Goal: Task Accomplishment & Management: Complete application form

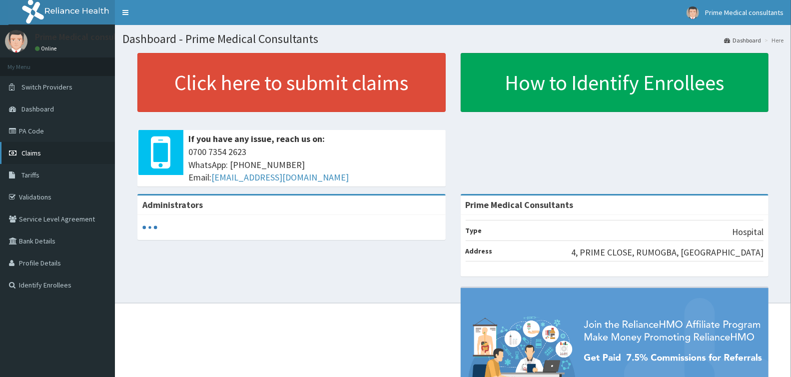
click at [34, 150] on span "Claims" at bounding box center [30, 152] width 19 height 9
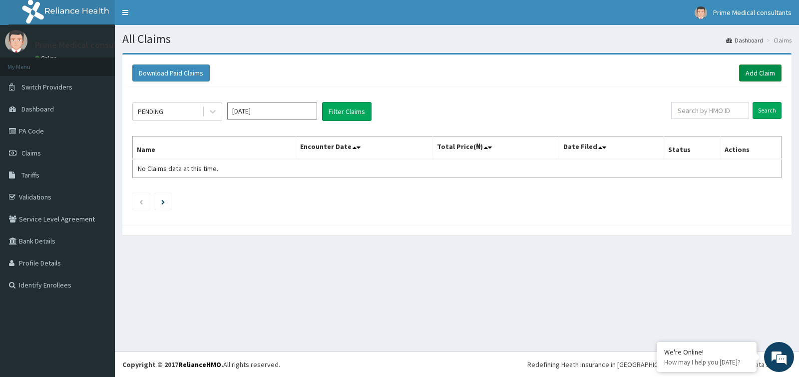
click at [752, 73] on link "Add Claim" at bounding box center [760, 72] width 42 height 17
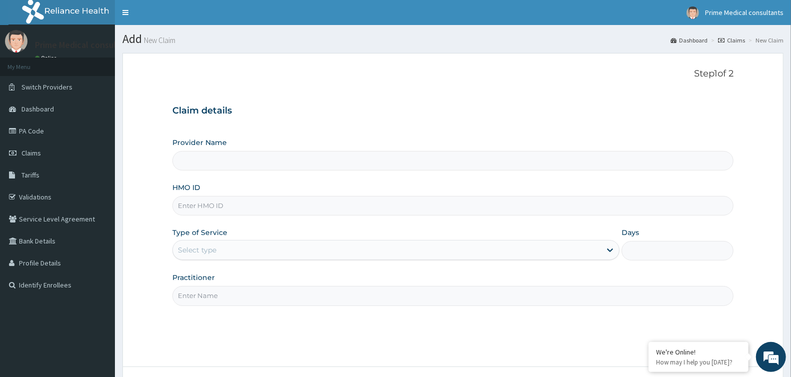
click at [193, 210] on input "HMO ID" at bounding box center [452, 205] width 561 height 19
paste input "ABP/10413/A"
type input "ABP/10413/A"
type input "Prime Medical Consultants"
type input "ABP/10413/A"
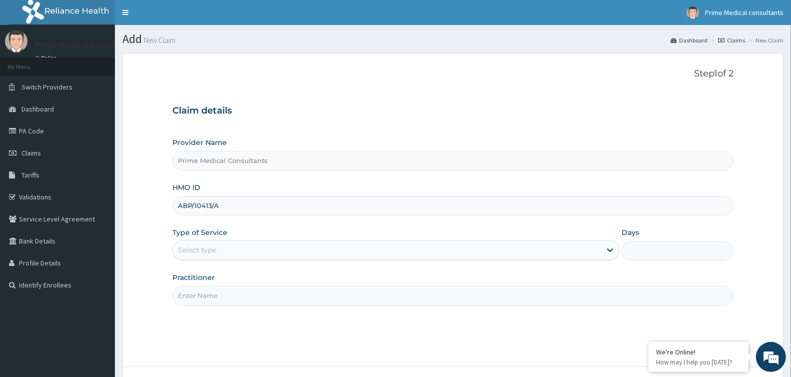
click at [194, 248] on div "Select type" at bounding box center [197, 250] width 38 height 10
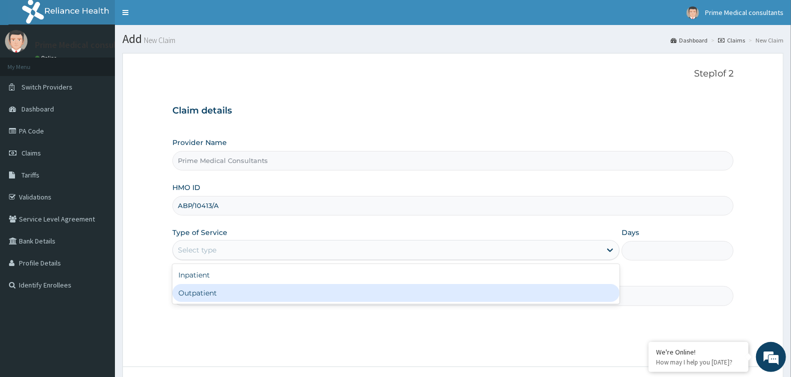
click at [201, 289] on div "Outpatient" at bounding box center [395, 293] width 447 height 18
type input "1"
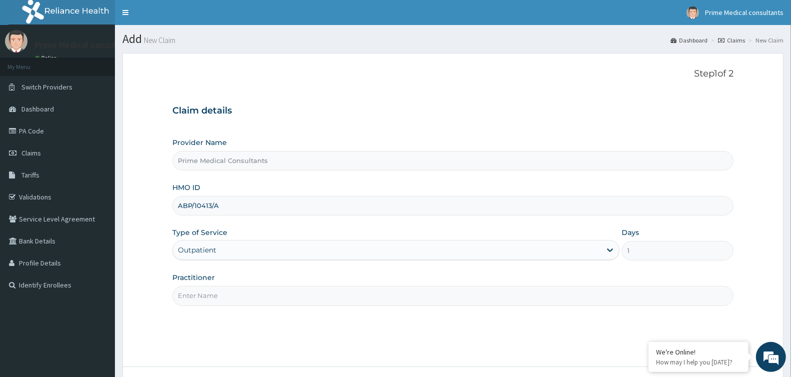
click at [237, 289] on input "Practitioner" at bounding box center [452, 295] width 561 height 19
type input "DR OKUCHABA"
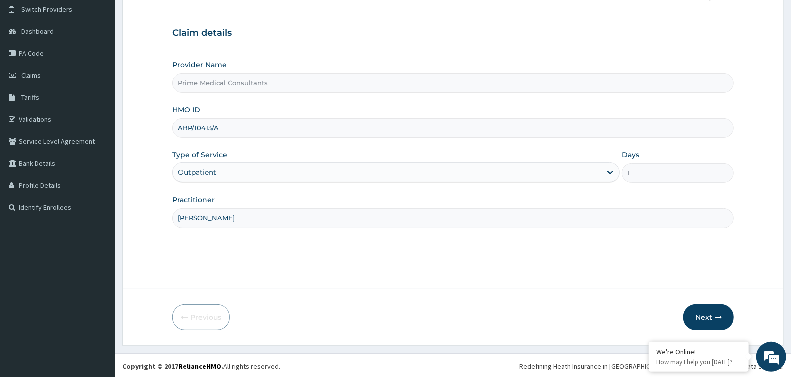
scroll to position [79, 0]
click at [696, 310] on button "Next" at bounding box center [708, 316] width 50 height 26
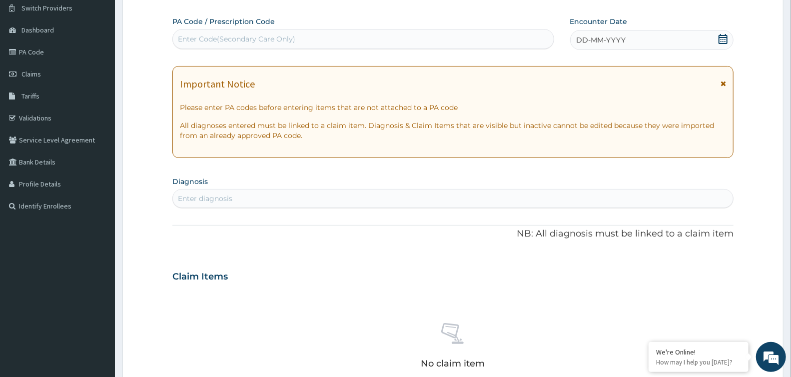
scroll to position [0, 0]
click at [213, 34] on div "Enter Code(Secondary Care Only)" at bounding box center [236, 39] width 117 height 10
paste input "PA/235838"
type input "PA/235838"
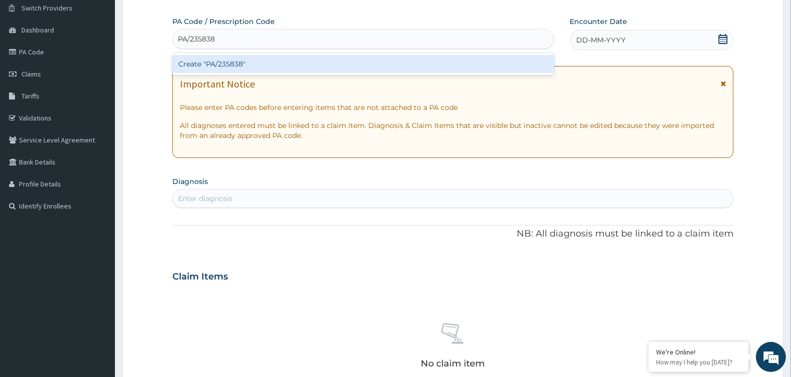
click at [228, 71] on div "Create "PA/235838"" at bounding box center [363, 64] width 382 height 18
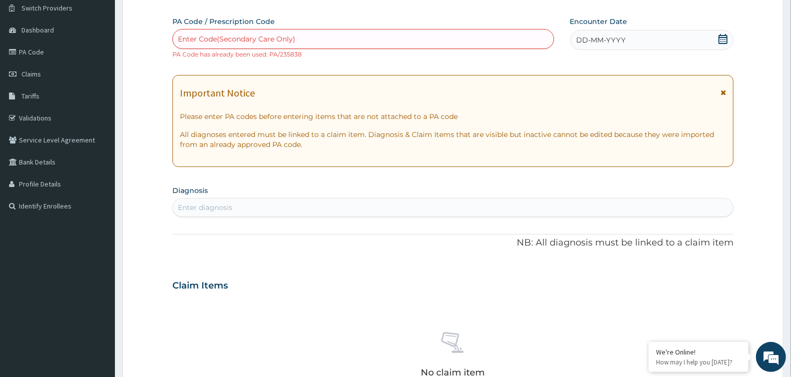
paste input "PA/235838"
type input "PA/235838"
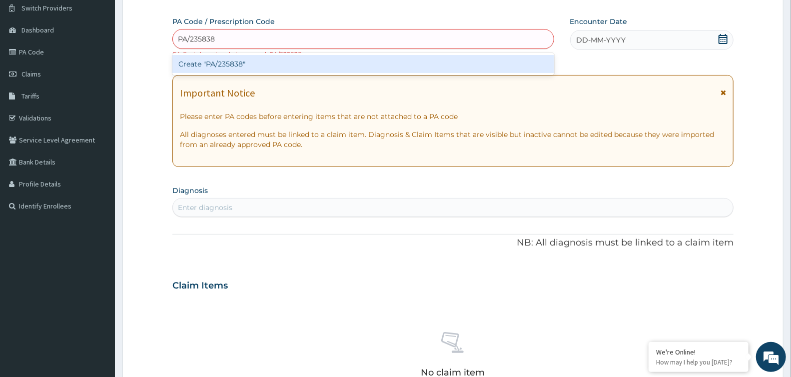
click at [214, 62] on div "Create "PA/235838"" at bounding box center [363, 64] width 382 height 18
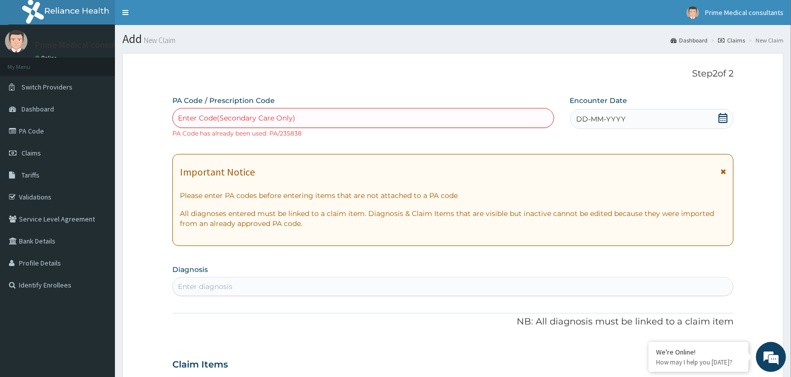
click at [726, 120] on icon at bounding box center [722, 118] width 9 height 10
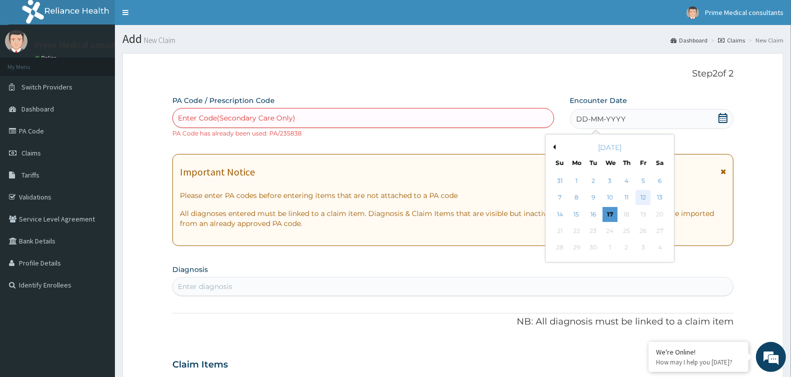
click at [646, 196] on div "12" at bounding box center [643, 197] width 15 height 15
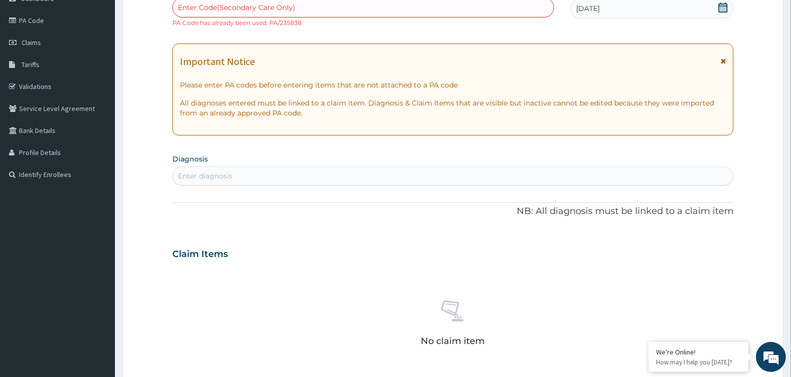
scroll to position [111, 0]
click at [212, 183] on div "Enter diagnosis" at bounding box center [453, 175] width 560 height 16
type input "VAGINI"
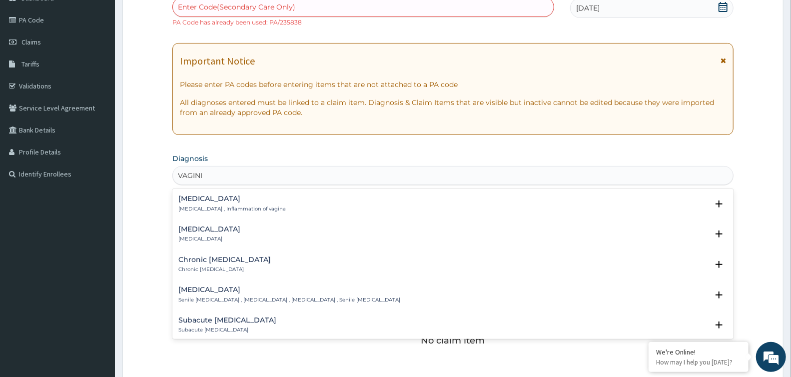
click at [210, 229] on h4 "Acute vaginitis" at bounding box center [209, 228] width 62 height 7
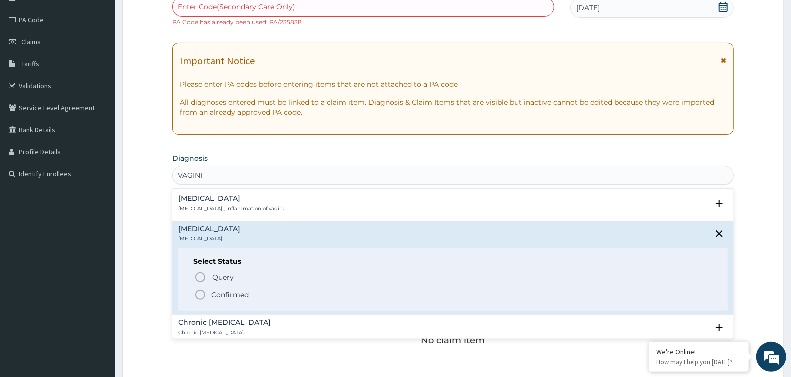
click at [201, 290] on icon "status option filled" at bounding box center [200, 295] width 12 height 12
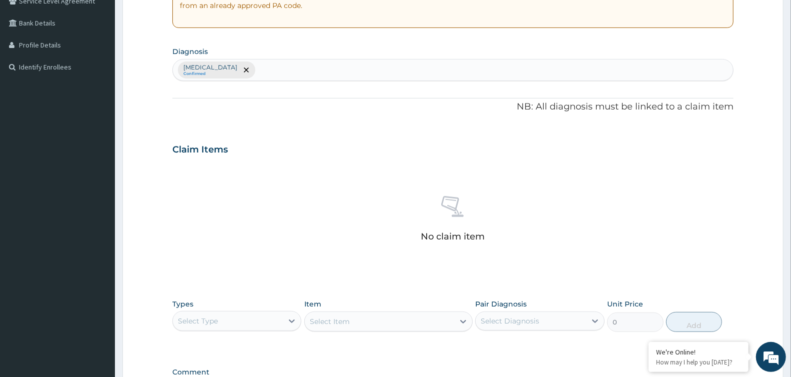
scroll to position [222, 0]
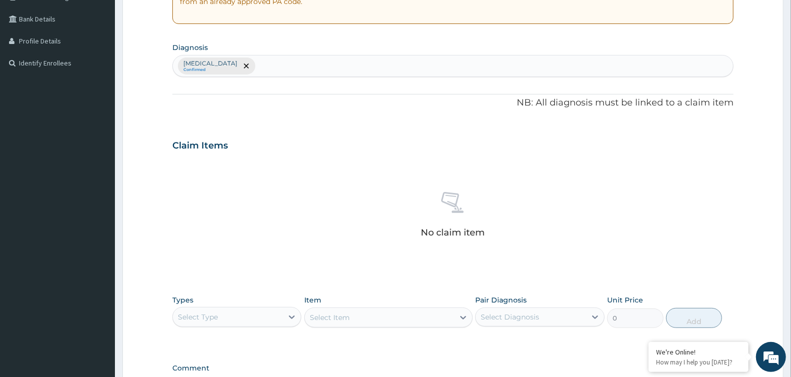
click at [251, 319] on div "Select Type" at bounding box center [228, 317] width 110 height 16
click at [225, 343] on div "Procedures" at bounding box center [236, 344] width 129 height 18
click at [341, 311] on div "Select Item" at bounding box center [388, 317] width 168 height 20
click at [341, 319] on div "Select Item" at bounding box center [388, 317] width 168 height 20
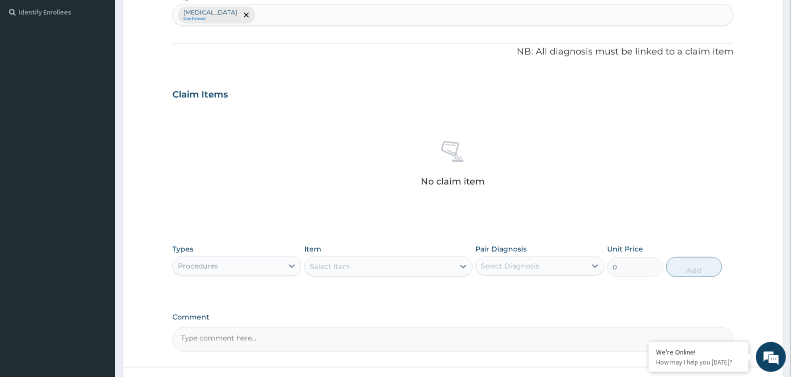
scroll to position [352, 0]
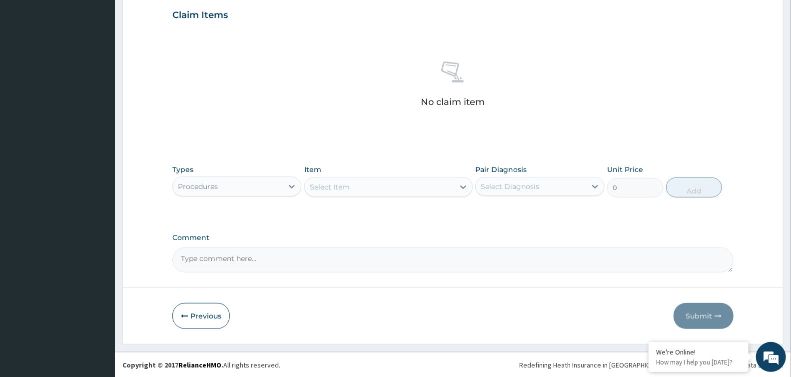
click at [335, 186] on div "Select Item" at bounding box center [330, 187] width 40 height 10
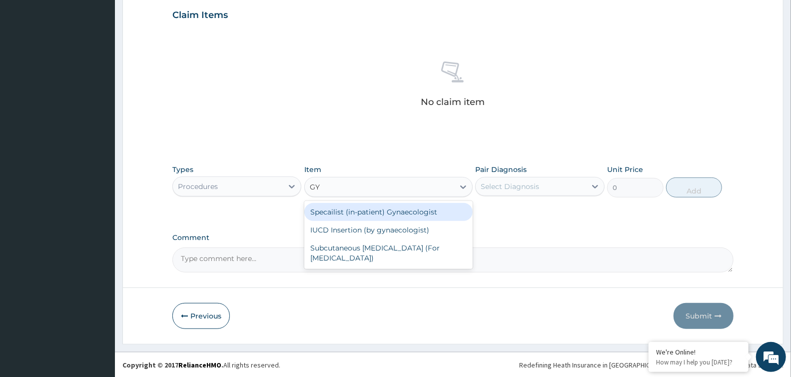
type input "G"
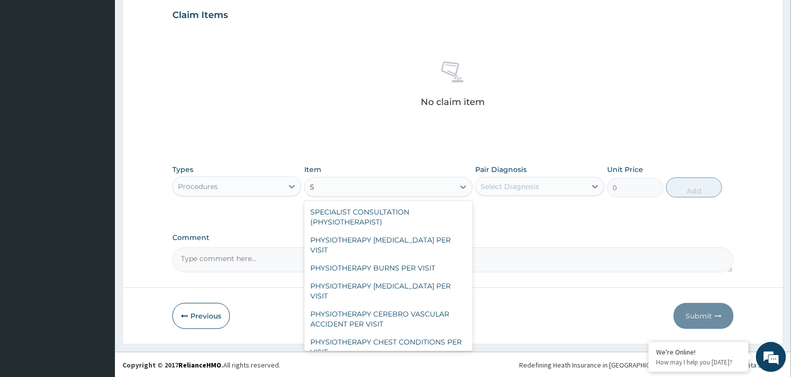
type input "SP"
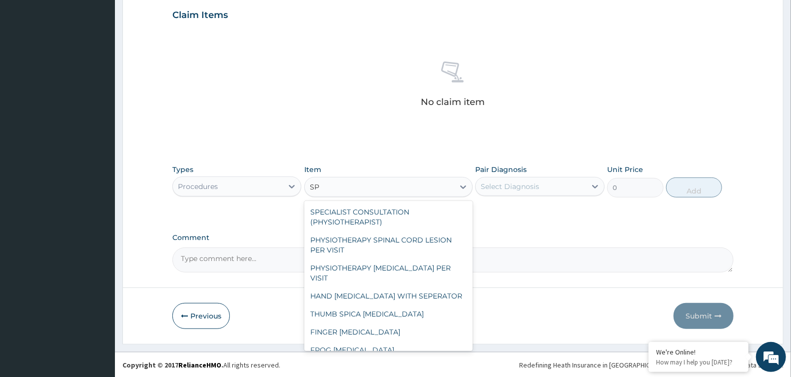
type input "10000"
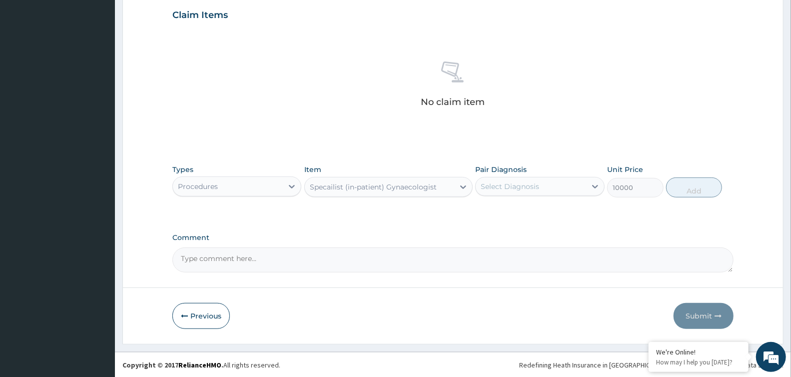
click at [424, 185] on div "Specailist (in-patient) Gynaecologist" at bounding box center [373, 187] width 127 height 10
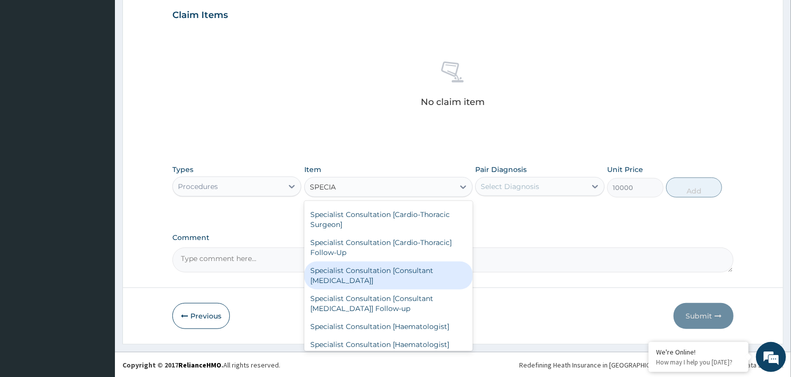
scroll to position [0, 0]
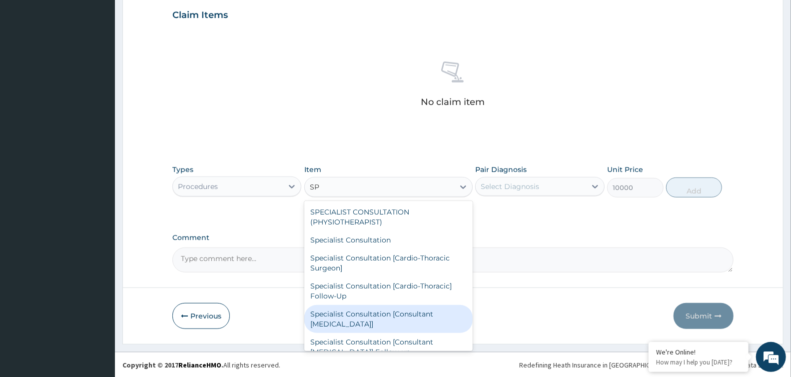
type input "S"
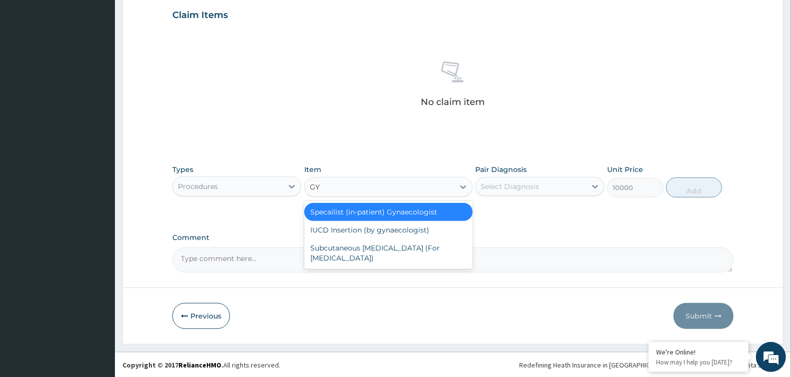
type input "G"
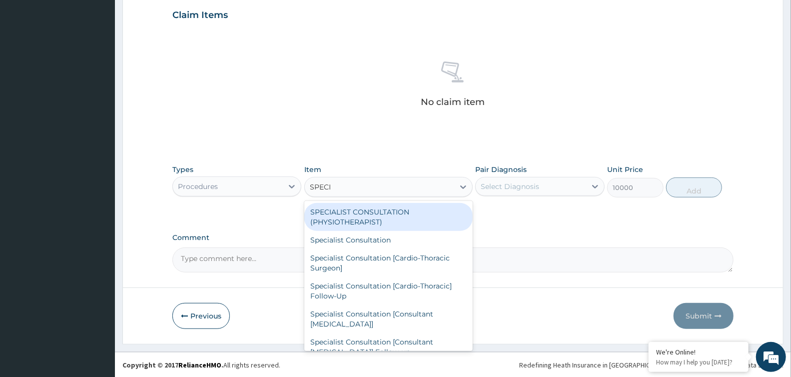
type input "SPECIA"
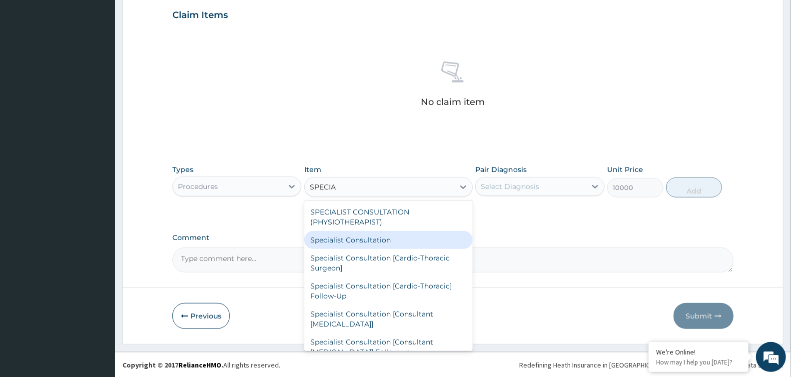
click at [364, 245] on div "Specialist Consultation" at bounding box center [388, 240] width 168 height 18
type input "20000"
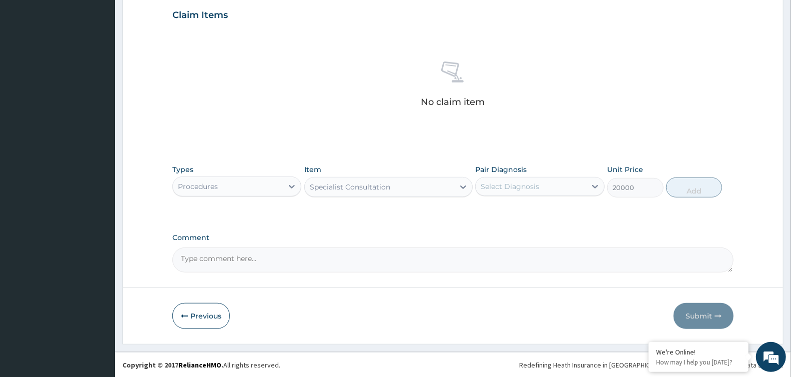
click at [520, 188] on div "Select Diagnosis" at bounding box center [510, 186] width 58 height 10
click at [520, 212] on label "Acute vaginitis" at bounding box center [523, 211] width 62 height 10
checkbox input "true"
click at [349, 190] on div "Specialist Consultation" at bounding box center [350, 187] width 80 height 10
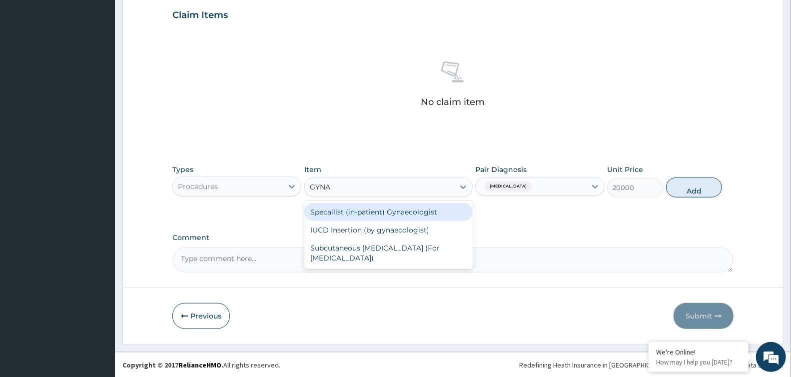
type input "GYNAE"
click at [358, 220] on div "Specailist (in-patient) Gynaecologist" at bounding box center [388, 212] width 168 height 18
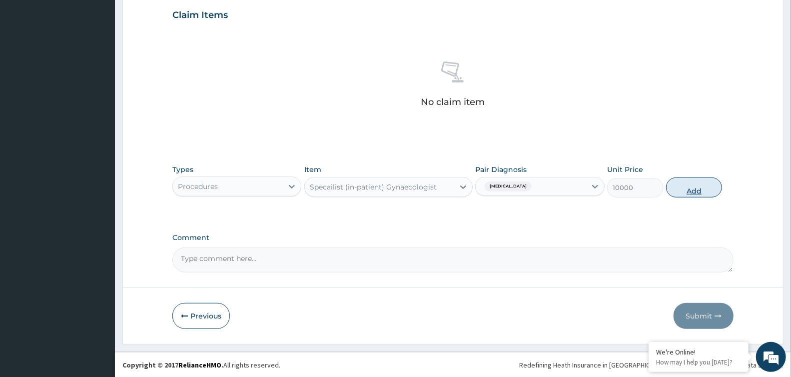
click at [688, 185] on button "Add" at bounding box center [694, 187] width 56 height 20
type input "0"
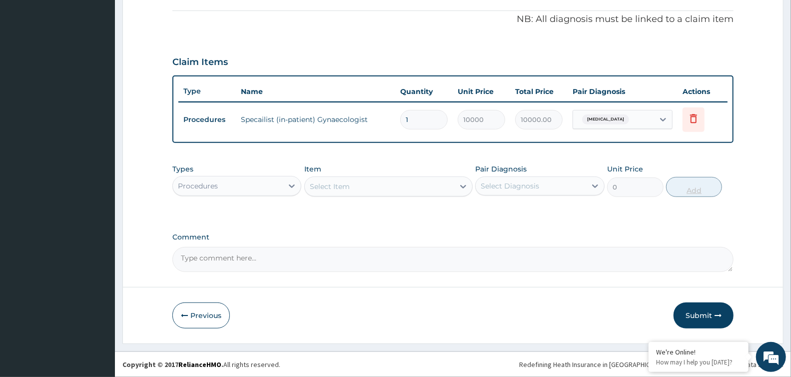
scroll to position [304, 0]
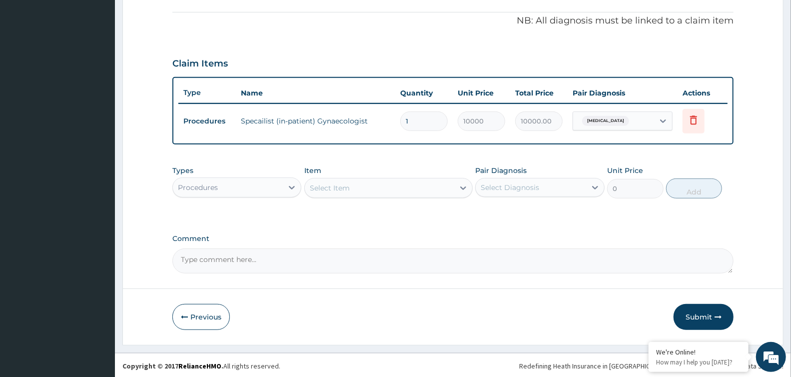
click at [235, 265] on textarea "Comment" at bounding box center [452, 260] width 561 height 25
paste textarea "PA/235838"
type textarea "PA/235838"
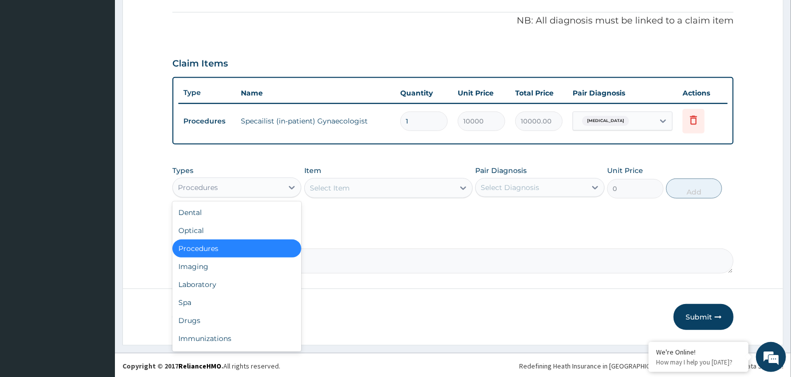
click at [226, 188] on div "Procedures" at bounding box center [228, 187] width 110 height 16
click at [212, 322] on div "Drugs" at bounding box center [236, 320] width 129 height 18
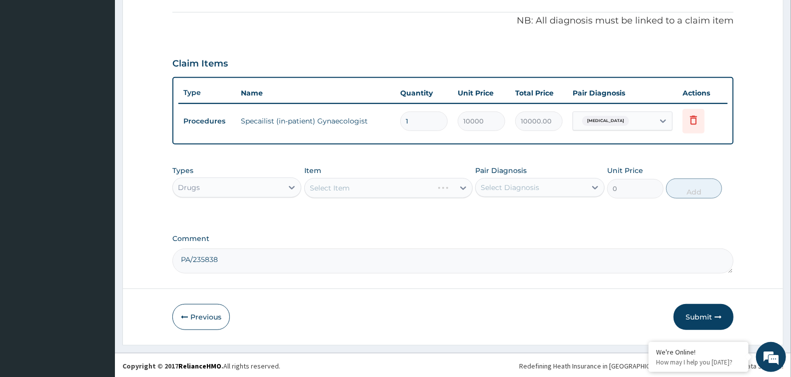
click at [335, 188] on div "Select Item" at bounding box center [388, 188] width 168 height 20
click at [343, 185] on div "Select Item" at bounding box center [388, 188] width 168 height 20
click at [338, 187] on div "Select Item" at bounding box center [388, 188] width 168 height 20
click at [348, 183] on div "Select Item" at bounding box center [388, 188] width 168 height 20
click at [331, 185] on div "Select Item" at bounding box center [388, 188] width 168 height 20
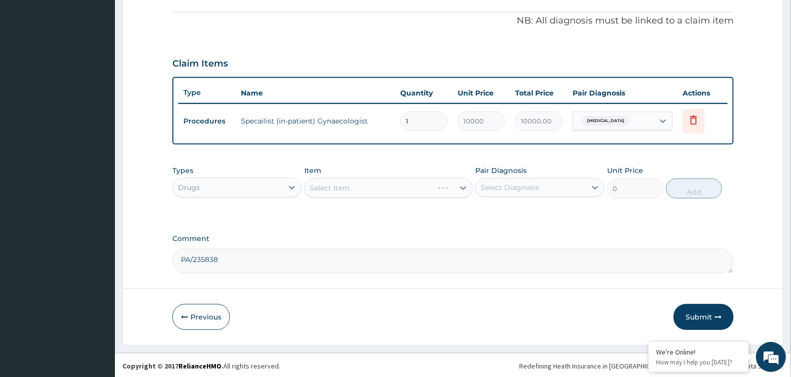
click at [340, 185] on div "Select Item" at bounding box center [388, 188] width 168 height 20
click at [355, 191] on div "Select Item" at bounding box center [388, 188] width 168 height 20
click at [360, 184] on div "Select Item" at bounding box center [388, 188] width 168 height 20
click at [348, 187] on div "Select Item" at bounding box center [388, 188] width 168 height 20
click at [323, 185] on div "Select Item" at bounding box center [330, 188] width 40 height 10
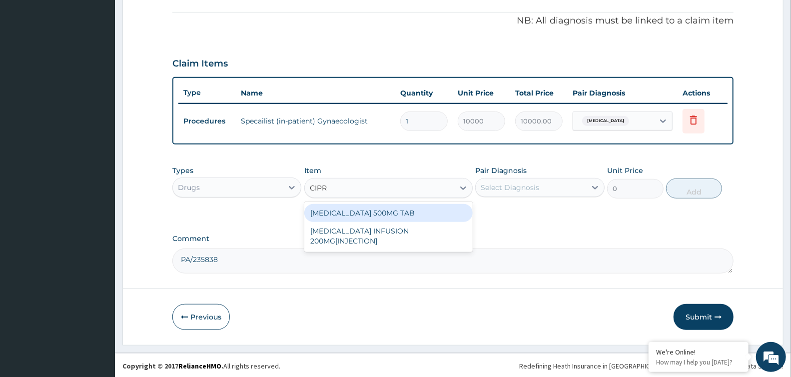
type input "CIPRO"
click at [351, 213] on div "[MEDICAL_DATA] 500MG TAB" at bounding box center [388, 213] width 168 height 18
type input "300"
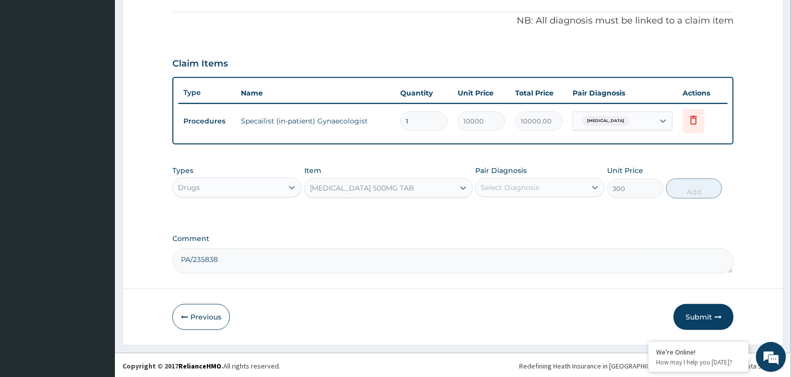
click at [523, 187] on div "Select Diagnosis" at bounding box center [510, 187] width 58 height 10
click at [516, 210] on label "Acute vaginitis" at bounding box center [523, 212] width 62 height 10
checkbox input "true"
click at [684, 184] on button "Add" at bounding box center [694, 188] width 56 height 20
type input "0"
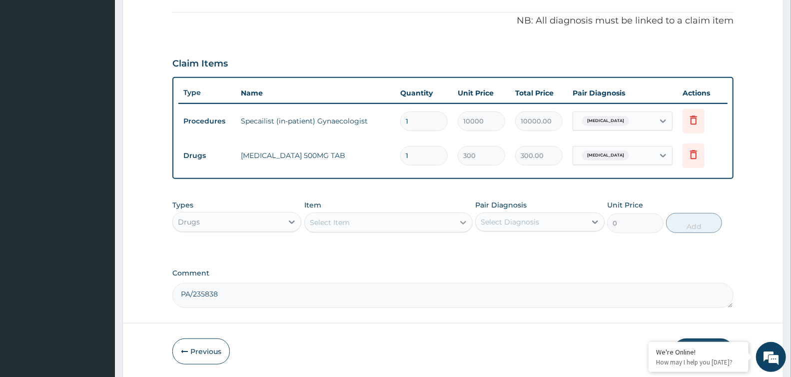
type input "10"
type input "3000.00"
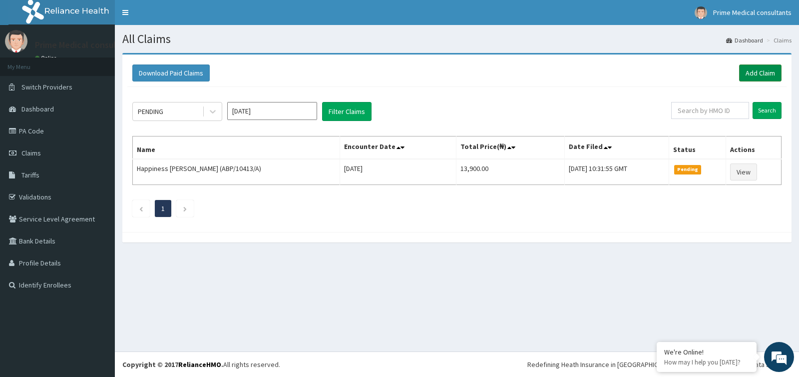
click at [754, 67] on link "Add Claim" at bounding box center [760, 72] width 42 height 17
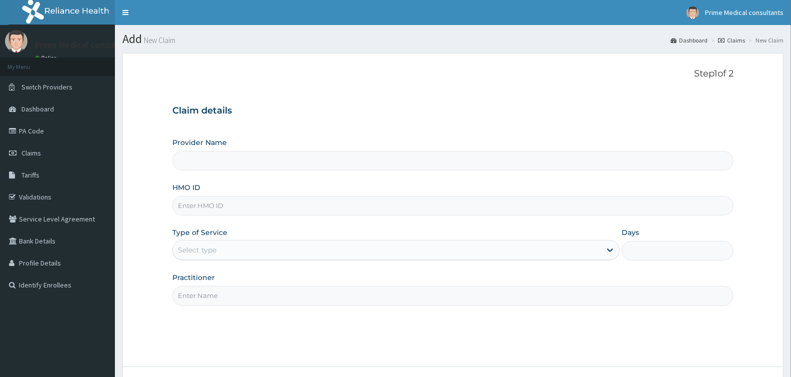
click at [198, 213] on input "HMO ID" at bounding box center [452, 205] width 561 height 19
type input "Prime Medical Consultants"
paste input "SER/10023/A"
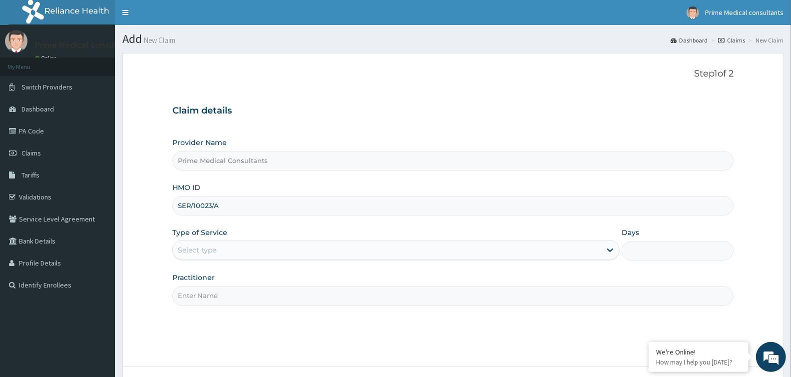
type input "SER/10023/A"
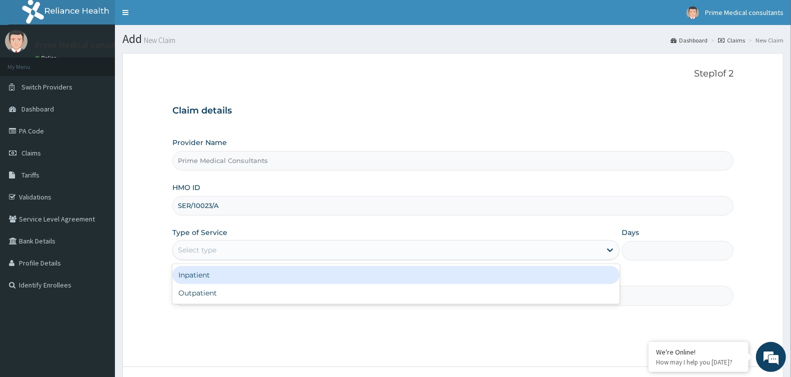
click at [195, 253] on div "Select type" at bounding box center [197, 250] width 38 height 10
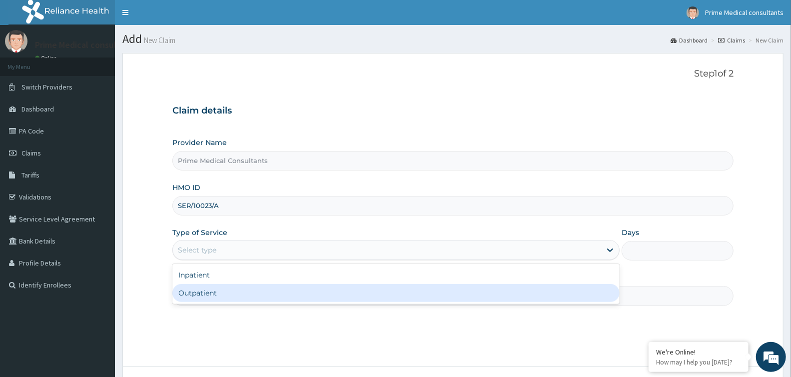
click at [196, 286] on div "Outpatient" at bounding box center [395, 293] width 447 height 18
type input "1"
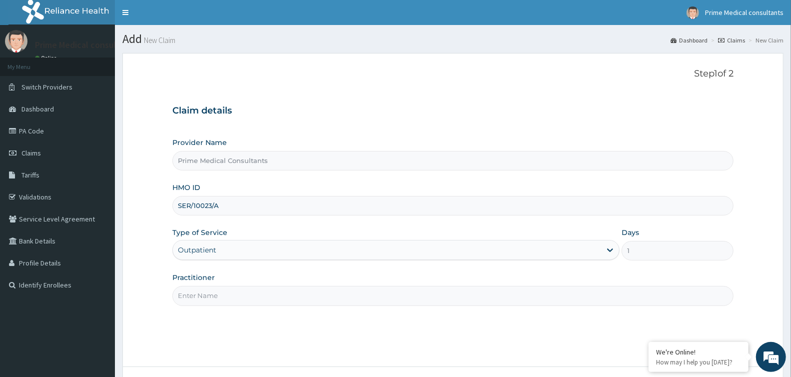
click at [206, 305] on input "Practitioner" at bounding box center [452, 295] width 561 height 19
type input "[PERSON_NAME]"
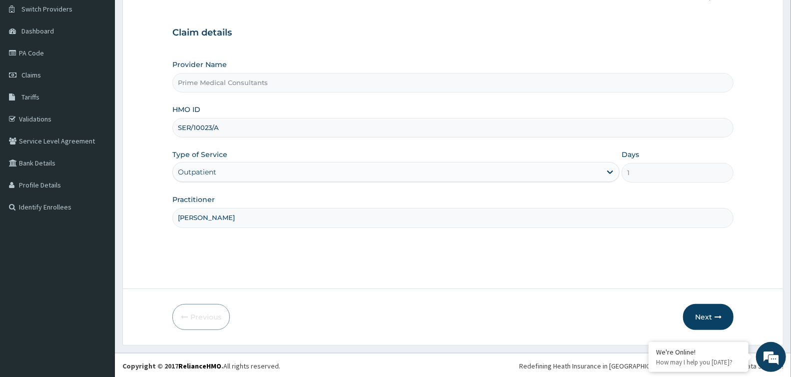
scroll to position [79, 0]
click at [709, 316] on button "Next" at bounding box center [708, 316] width 50 height 26
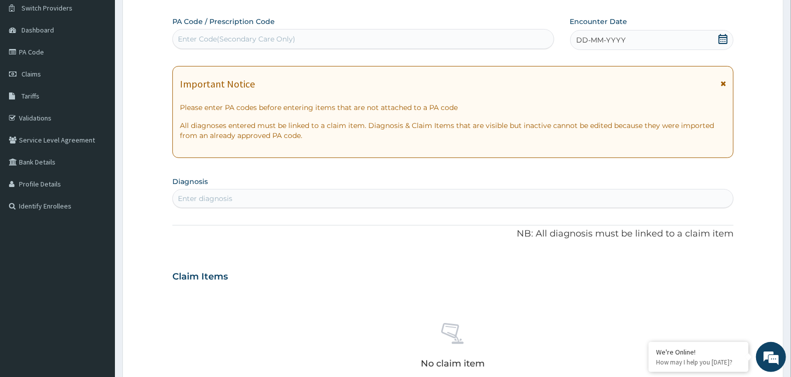
click at [207, 34] on div "Enter Code(Secondary Care Only)" at bounding box center [236, 39] width 117 height 10
click at [216, 37] on div "Enter Code(Secondary Care Only)" at bounding box center [236, 39] width 117 height 10
paste input "PA/6345DD"
type input "PA/6345DD"
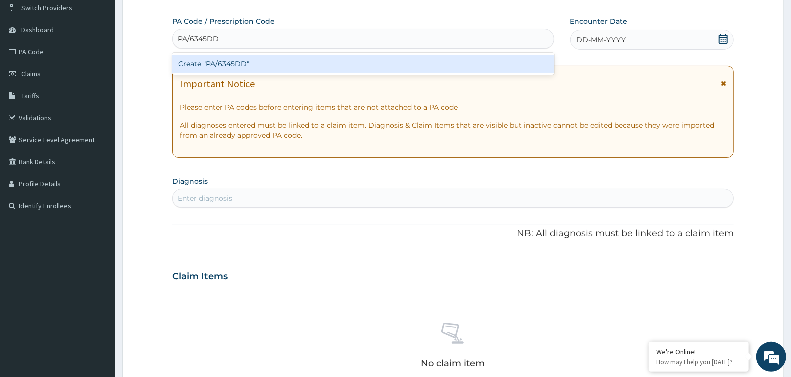
click at [220, 66] on div "Create "PA/6345DD"" at bounding box center [363, 64] width 382 height 18
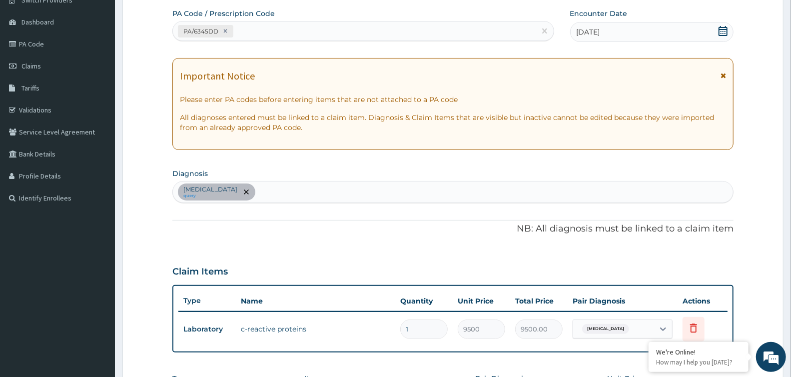
scroll to position [190, 0]
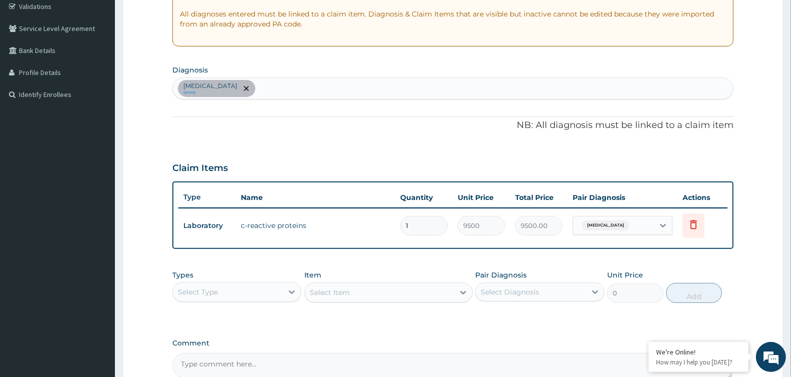
drag, startPoint x: 223, startPoint y: 72, endPoint x: 226, endPoint y: 86, distance: 14.7
click at [223, 75] on section "Diagnosis Sepsis query" at bounding box center [452, 80] width 561 height 37
click at [242, 87] on div "Sepsis query" at bounding box center [453, 88] width 560 height 21
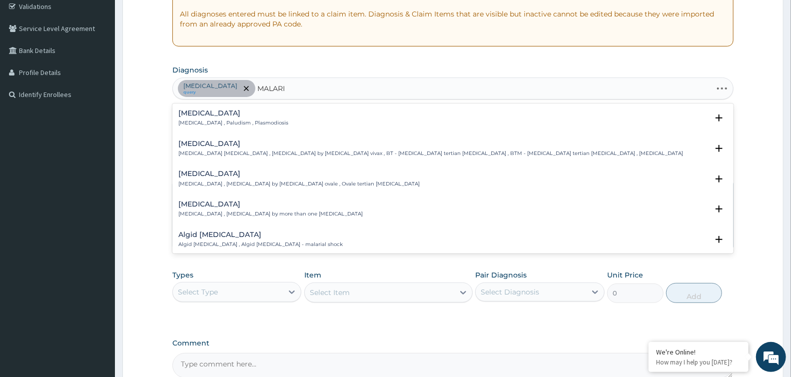
type input "MALARIA"
click at [216, 108] on div "Malaria Malaria , Paludism , Plasmodiosis Select Status Query Query covers susp…" at bounding box center [452, 120] width 561 height 30
click at [201, 120] on p "Malaria , Paludism , Plasmodiosis" at bounding box center [233, 122] width 110 height 7
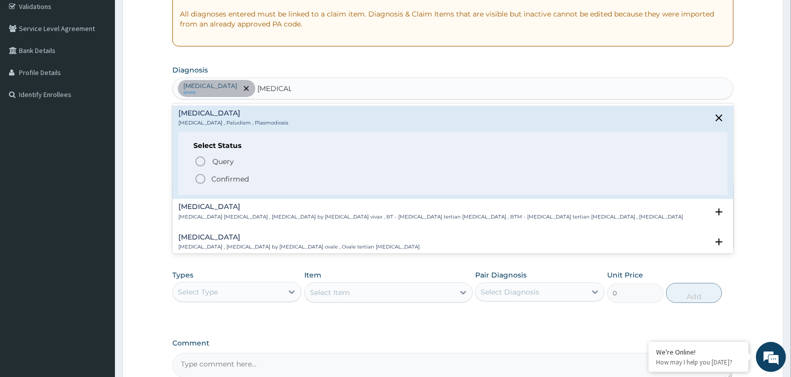
click at [194, 176] on icon "status option filled" at bounding box center [200, 179] width 12 height 12
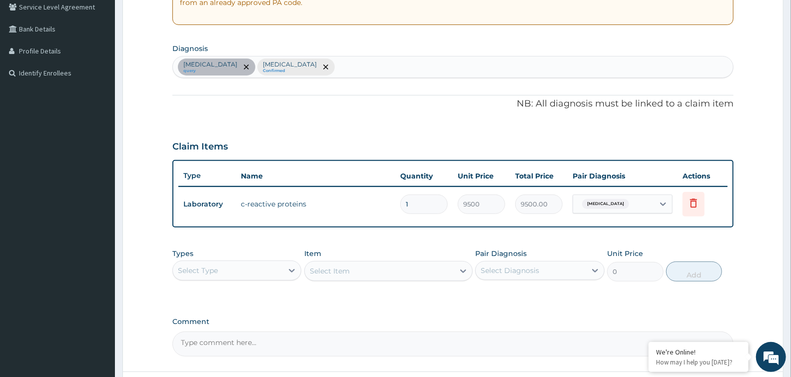
scroll to position [246, 0]
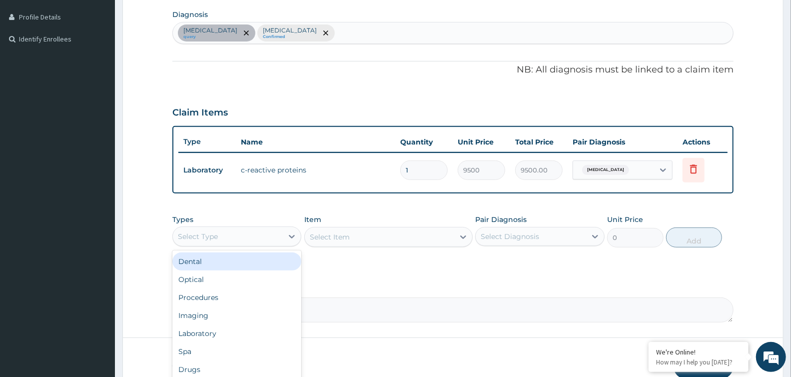
click at [232, 239] on div "Select Type" at bounding box center [228, 236] width 110 height 16
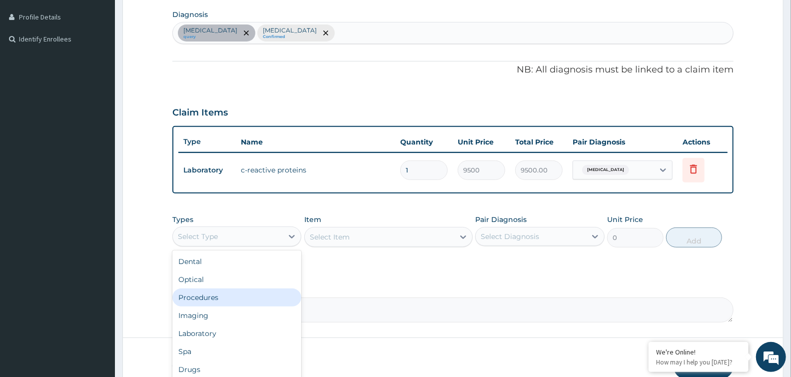
click at [240, 299] on div "Procedures" at bounding box center [236, 297] width 129 height 18
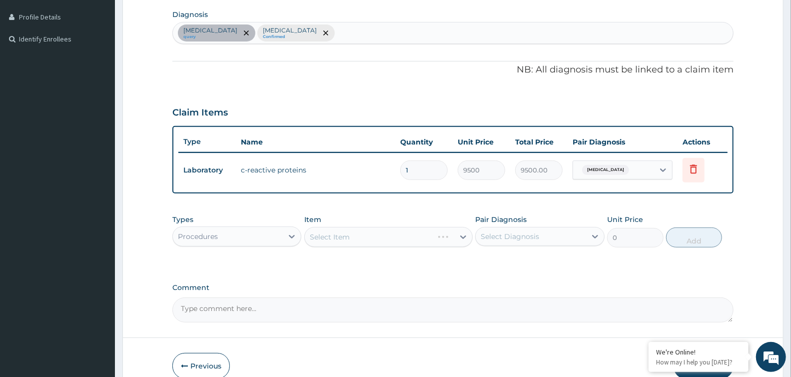
click at [348, 238] on div "Select Item" at bounding box center [388, 237] width 168 height 20
click at [343, 238] on div "Select Item" at bounding box center [388, 237] width 168 height 20
click at [343, 238] on div "Select Item" at bounding box center [330, 237] width 40 height 10
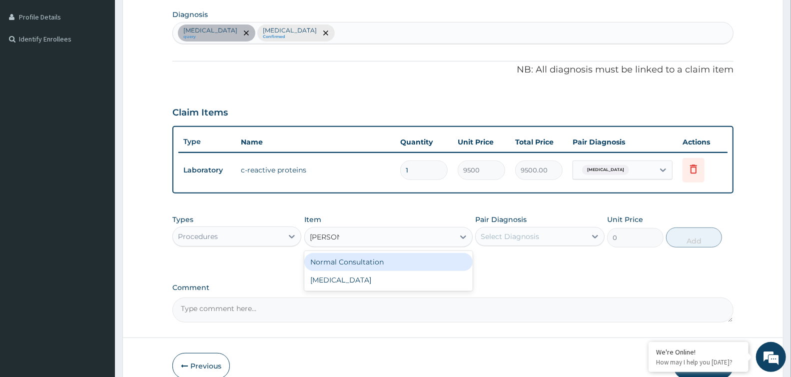
type input "NORMAL"
click at [357, 261] on div "Normal Consultation" at bounding box center [388, 262] width 168 height 18
type input "10000"
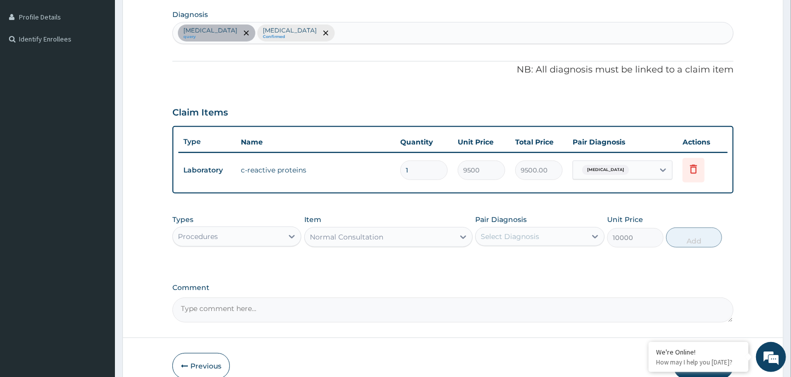
click at [506, 239] on div "Select Diagnosis" at bounding box center [510, 236] width 58 height 10
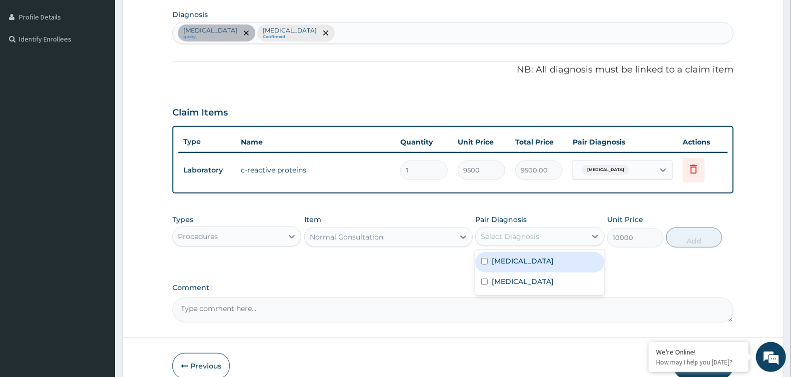
click at [523, 265] on div "Sepsis" at bounding box center [539, 262] width 129 height 20
checkbox input "true"
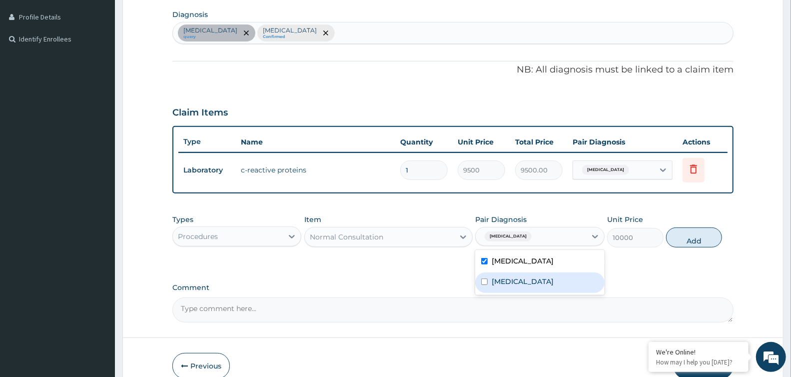
click at [520, 277] on div "Malaria" at bounding box center [539, 282] width 129 height 20
checkbox input "true"
click at [691, 235] on button "Add" at bounding box center [694, 237] width 56 height 20
type input "0"
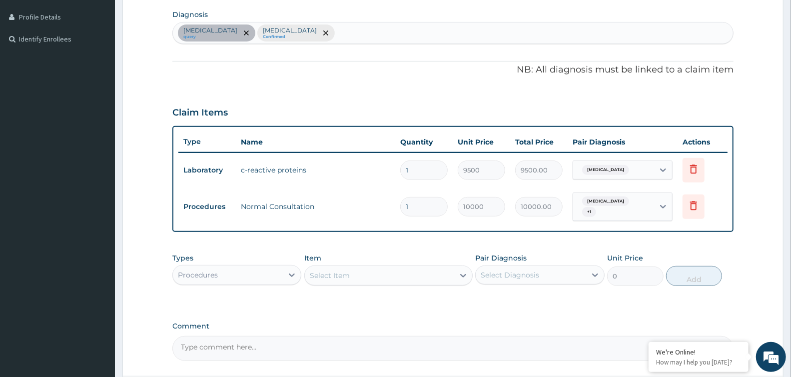
click at [358, 271] on div "Select Item" at bounding box center [379, 275] width 149 height 16
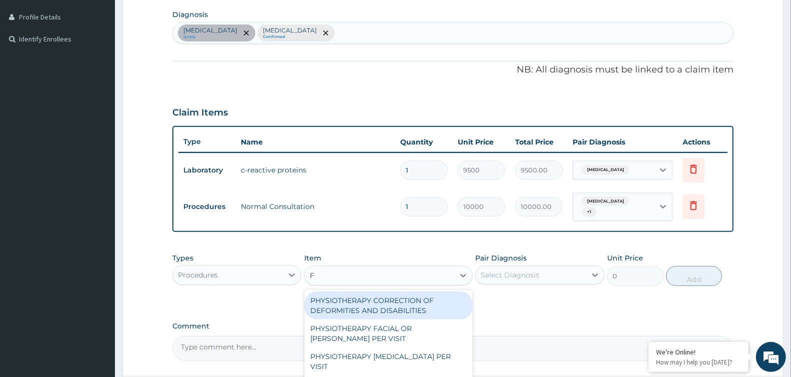
type input "F"
click at [271, 275] on div "Procedures" at bounding box center [228, 275] width 110 height 16
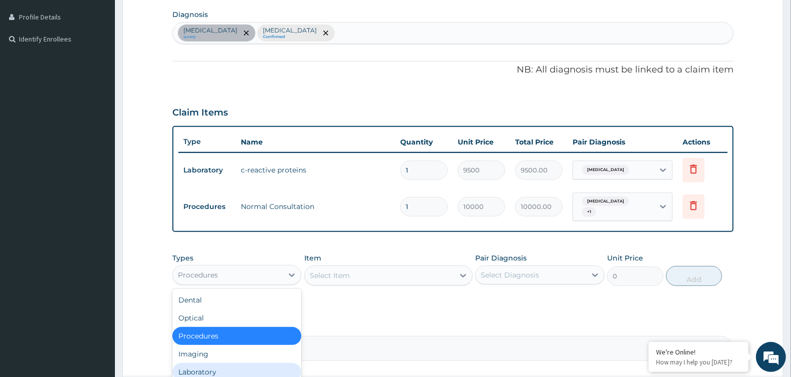
click at [235, 363] on div "Laboratory" at bounding box center [236, 372] width 129 height 18
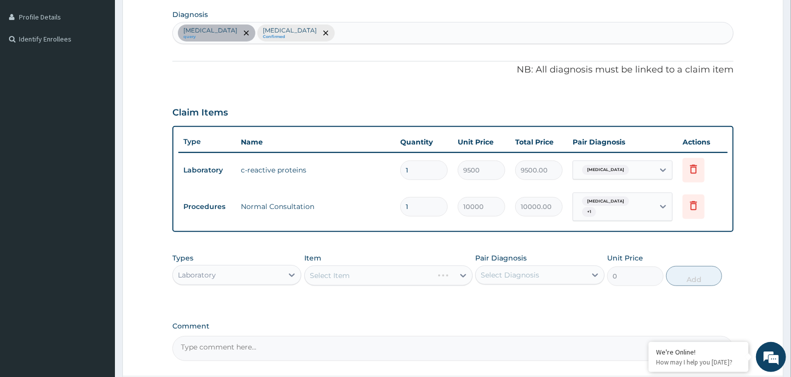
click at [355, 268] on div "Select Item" at bounding box center [388, 275] width 168 height 20
click at [339, 275] on div "Select Item" at bounding box center [330, 275] width 40 height 10
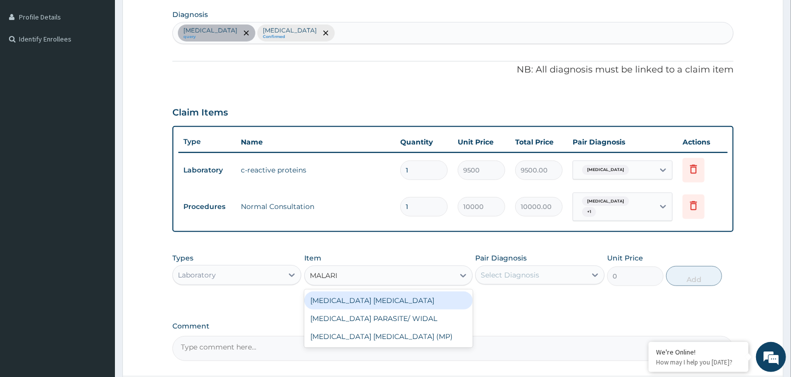
type input "MALARIA"
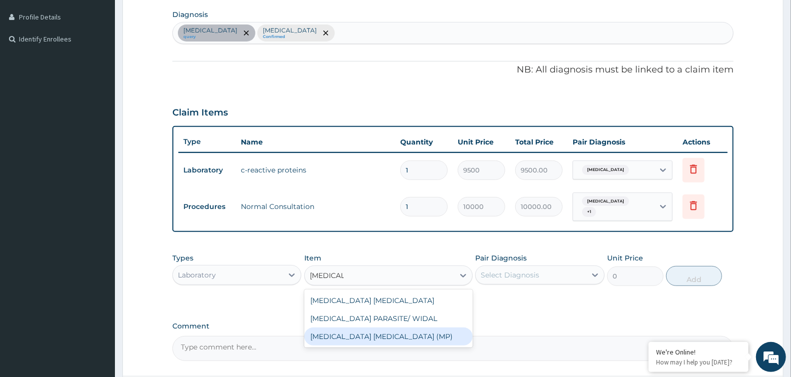
click at [345, 332] on div "Malaria Parasite (MP)" at bounding box center [388, 336] width 168 height 18
type input "2500"
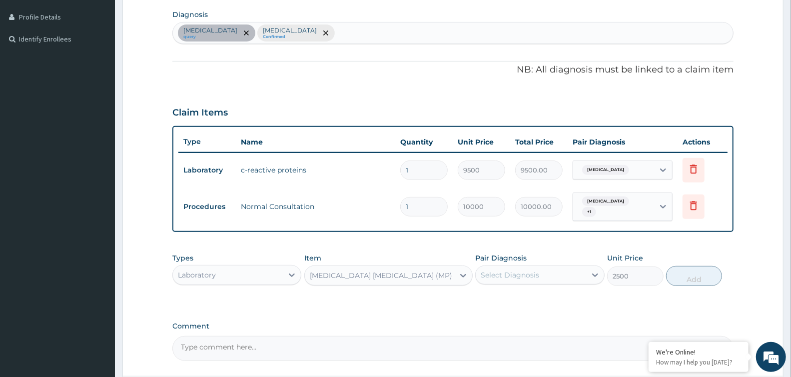
click at [512, 270] on div "Select Diagnosis" at bounding box center [510, 275] width 58 height 10
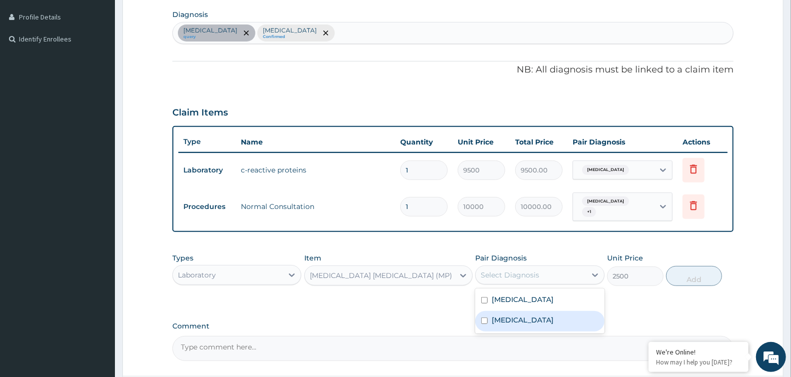
click at [512, 315] on label "Malaria" at bounding box center [523, 320] width 62 height 10
checkbox input "true"
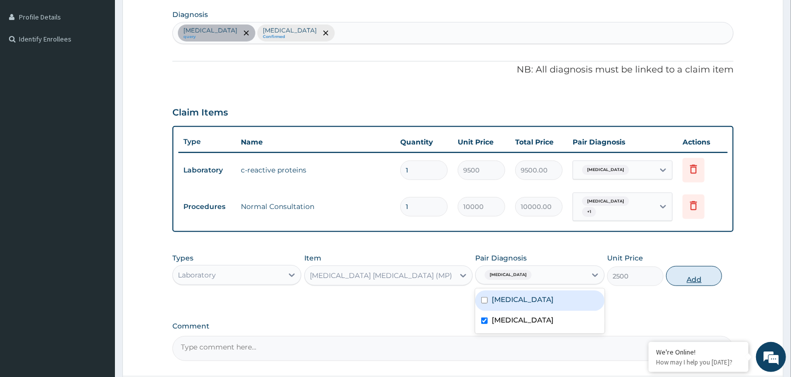
click at [686, 271] on button "Add" at bounding box center [694, 276] width 56 height 20
type input "0"
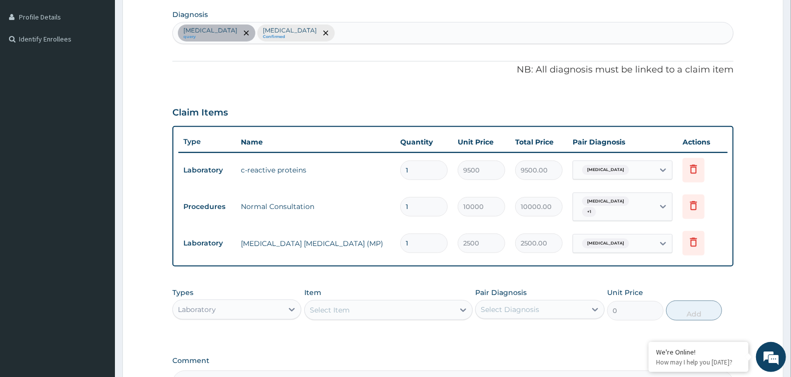
click at [377, 302] on div "Select Item" at bounding box center [379, 310] width 149 height 16
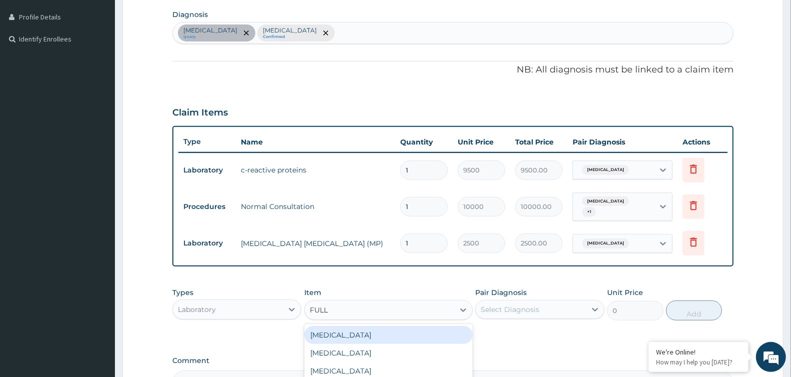
type input "FULL"
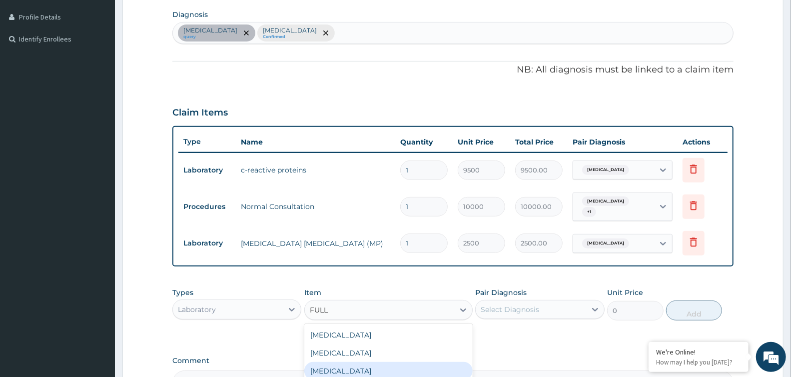
click at [376, 368] on div "FULL BLOOD COUNT" at bounding box center [388, 371] width 168 height 18
type input "5500"
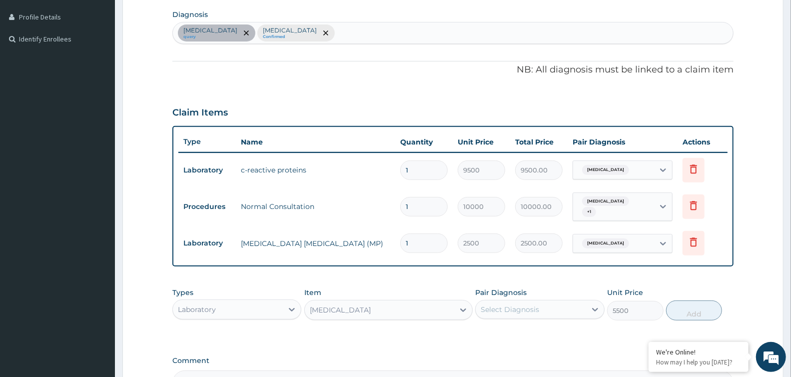
click at [360, 305] on div "FULL BLOOD COUNT" at bounding box center [340, 310] width 61 height 10
type input "FUL"
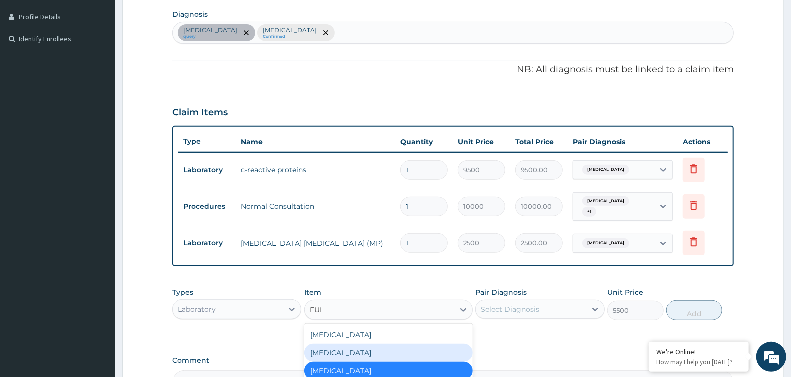
click at [356, 350] on div "Full blood count" at bounding box center [388, 353] width 168 height 18
type input "6500"
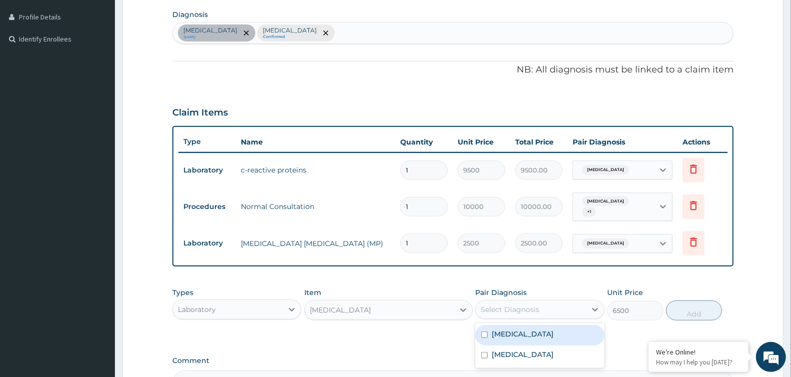
click at [489, 304] on div "Select Diagnosis" at bounding box center [510, 309] width 58 height 10
click at [504, 329] on label "Sepsis" at bounding box center [523, 334] width 62 height 10
checkbox input "true"
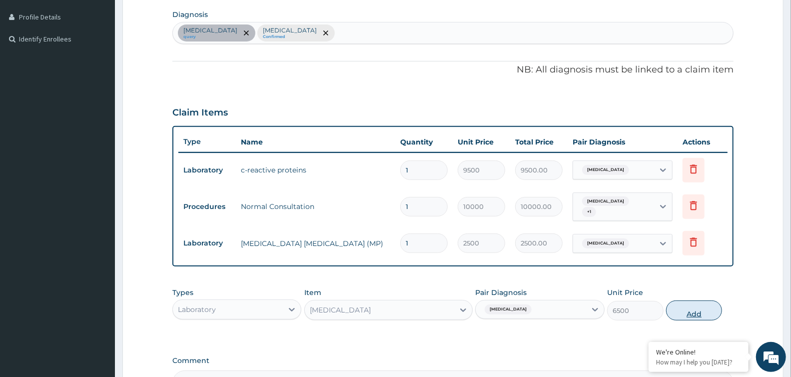
click at [686, 309] on button "Add" at bounding box center [694, 310] width 56 height 20
type input "0"
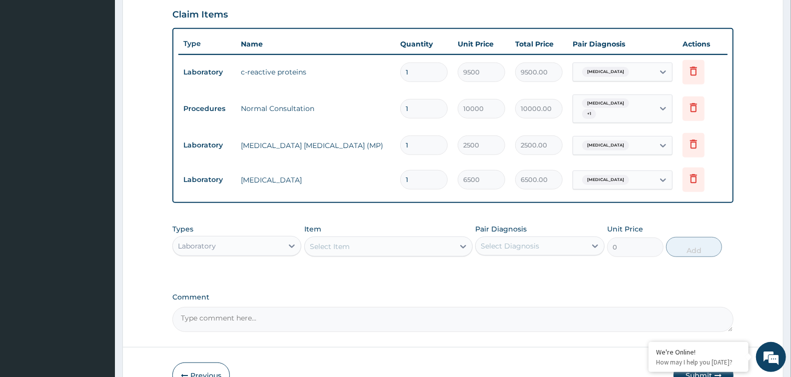
scroll to position [400, 0]
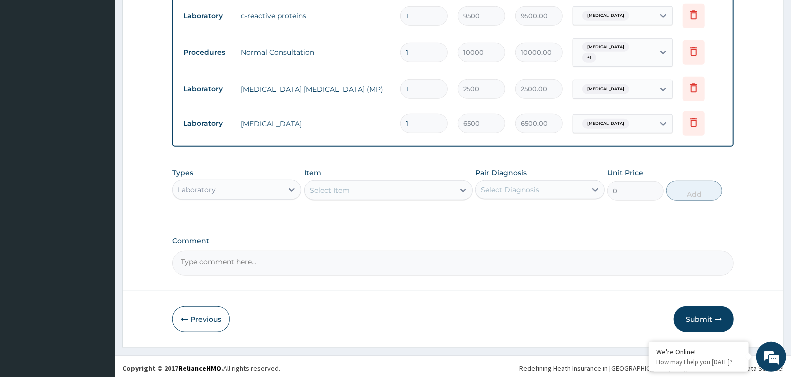
click at [240, 185] on div "Laboratory" at bounding box center [228, 190] width 110 height 16
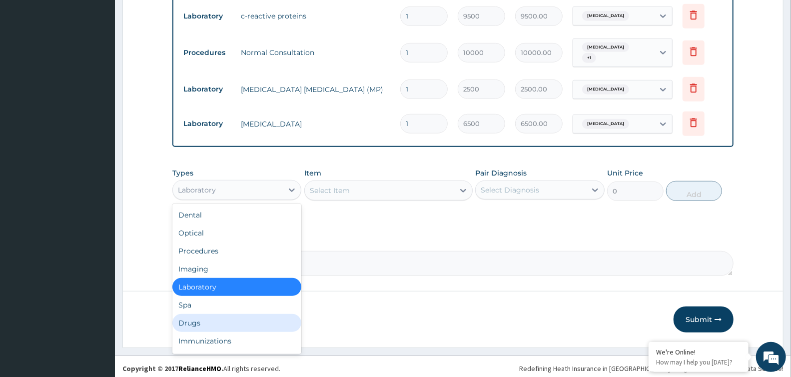
click at [215, 314] on div "Drugs" at bounding box center [236, 323] width 129 height 18
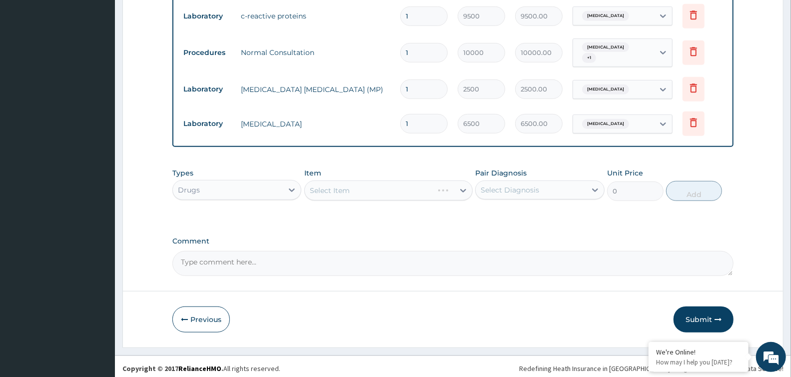
click at [341, 185] on div "Select Item" at bounding box center [388, 190] width 168 height 20
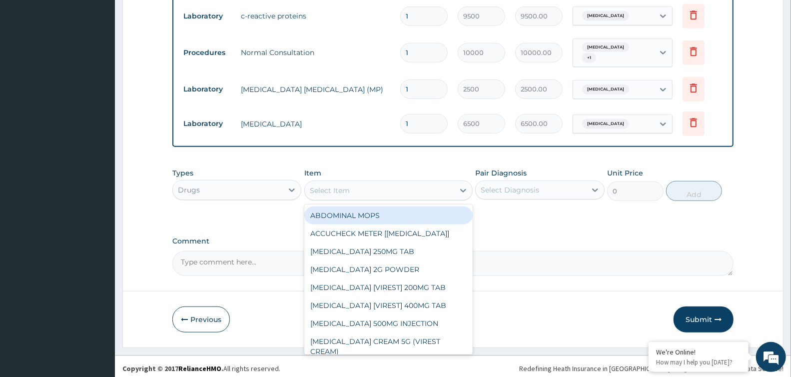
click at [341, 185] on div "Select Item" at bounding box center [330, 190] width 40 height 10
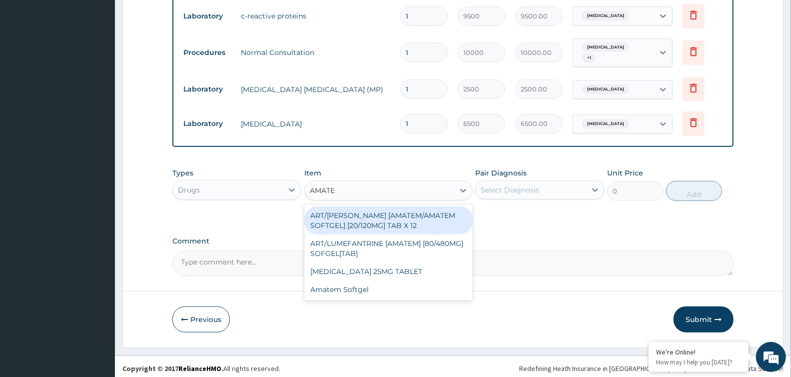
type input "AMATEM"
click at [383, 212] on div "ART/[PERSON_NAME] [AMATEM/AMATEM SOFTGEL] [20/120MG] TAB X 12" at bounding box center [388, 220] width 168 height 28
type input "200"
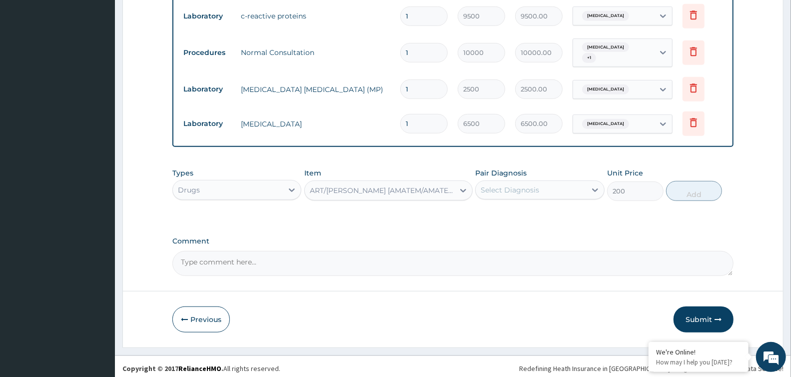
click at [563, 190] on div "Select Diagnosis" at bounding box center [531, 190] width 110 height 16
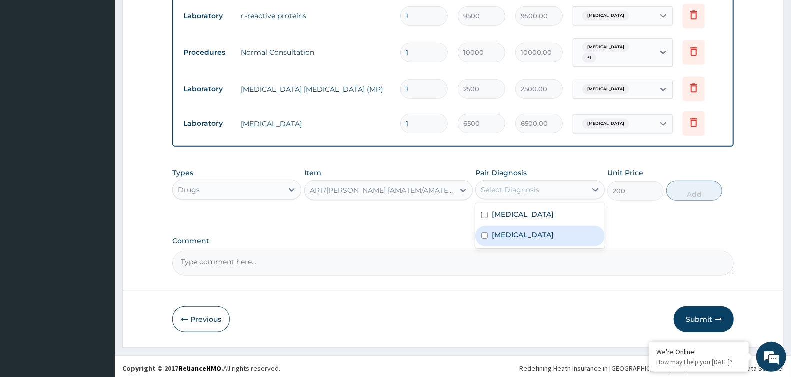
click at [535, 228] on div "Malaria" at bounding box center [539, 236] width 129 height 20
checkbox input "true"
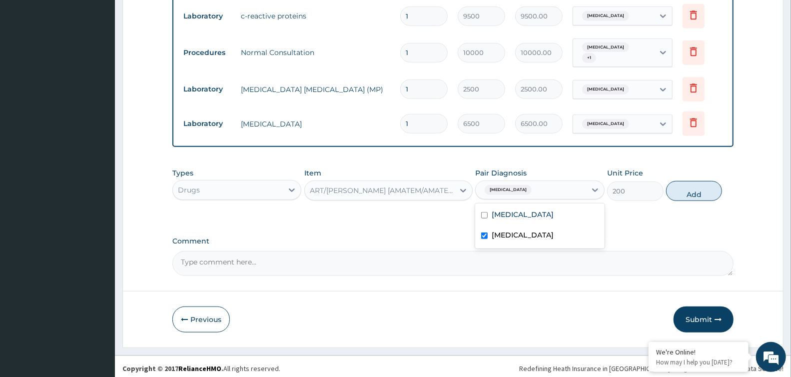
click at [689, 186] on button "Add" at bounding box center [694, 191] width 56 height 20
type input "0"
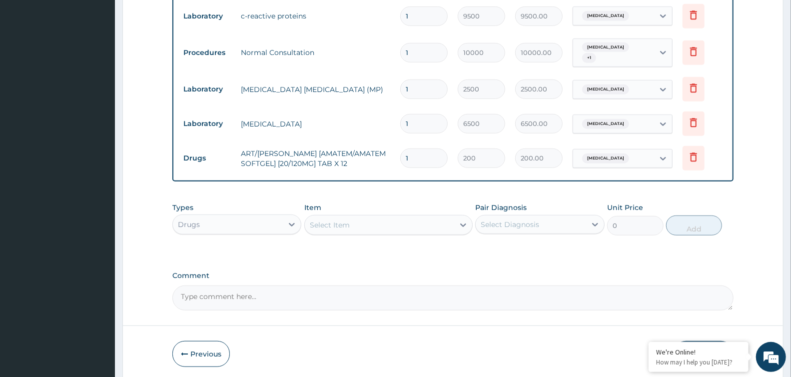
type input "18"
type input "3600.00"
type input "18"
click at [373, 217] on div "Select Item" at bounding box center [379, 225] width 149 height 16
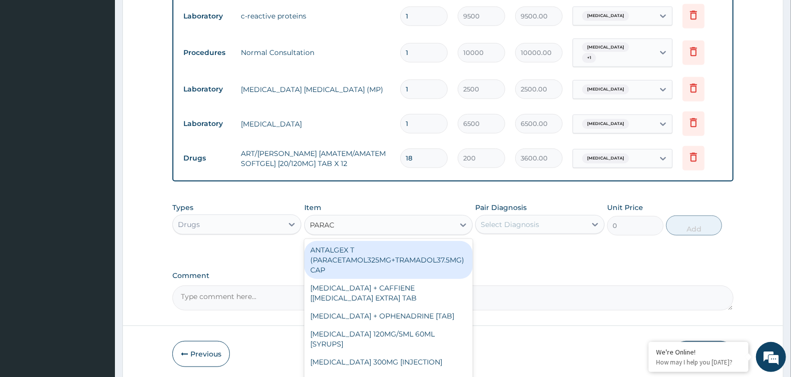
type input "PARACE"
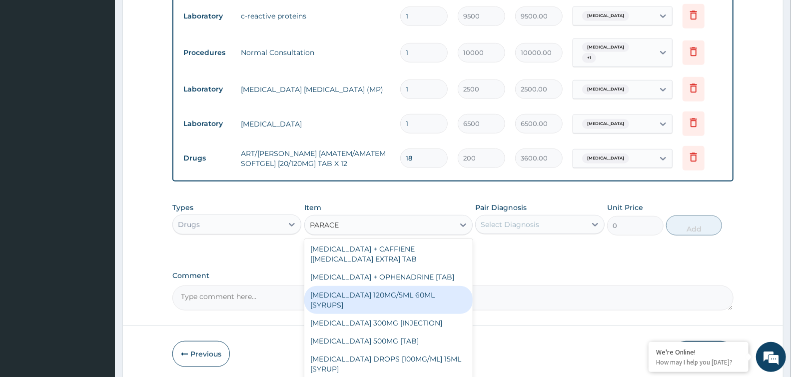
scroll to position [55, 0]
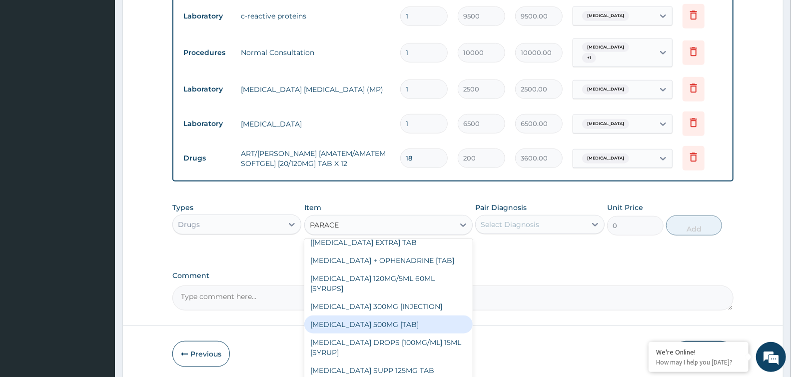
click at [398, 315] on div "[MEDICAL_DATA] 500MG [TAB]" at bounding box center [388, 324] width 168 height 18
type input "30"
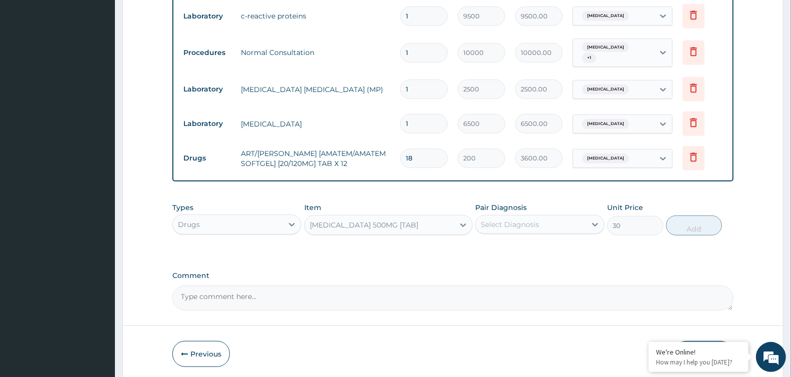
click at [505, 219] on div "Select Diagnosis" at bounding box center [510, 224] width 58 height 10
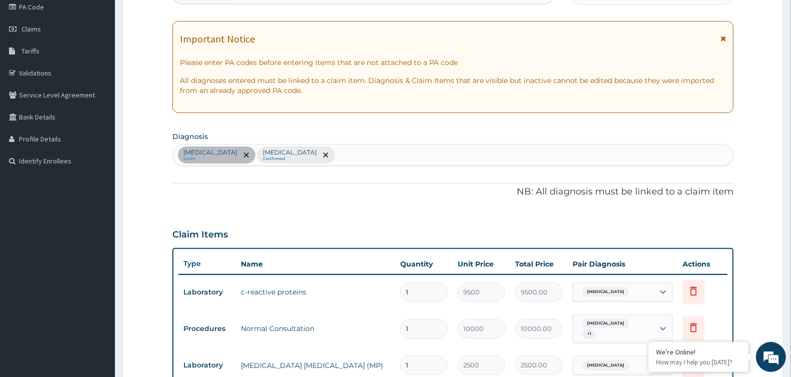
scroll to position [122, 0]
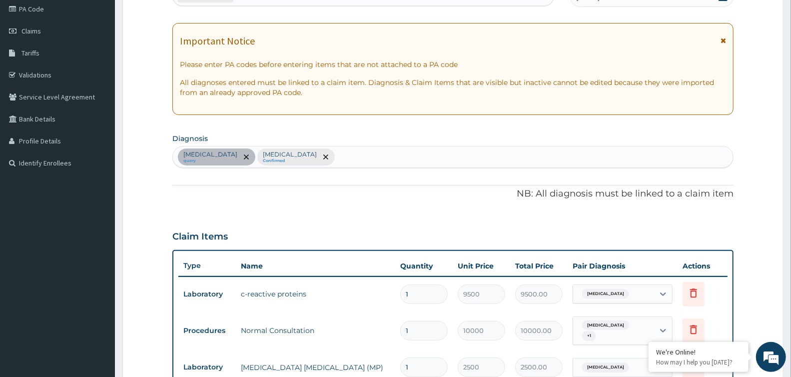
click at [308, 157] on div "Sepsis query Malaria Confirmed" at bounding box center [453, 156] width 560 height 21
type input "HEADACH"
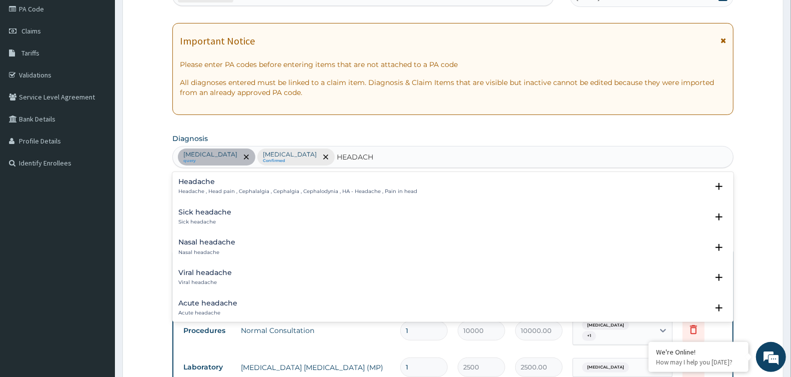
click at [218, 186] on div "Headache Headache , Head pain , Cephalalgia , Cephalgia , Cephalodynia , HA - H…" at bounding box center [297, 186] width 239 height 17
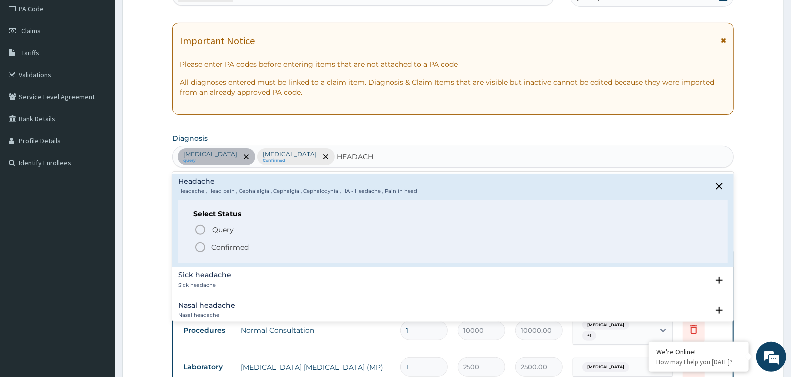
click at [206, 250] on span "Confirmed" at bounding box center [453, 247] width 518 height 12
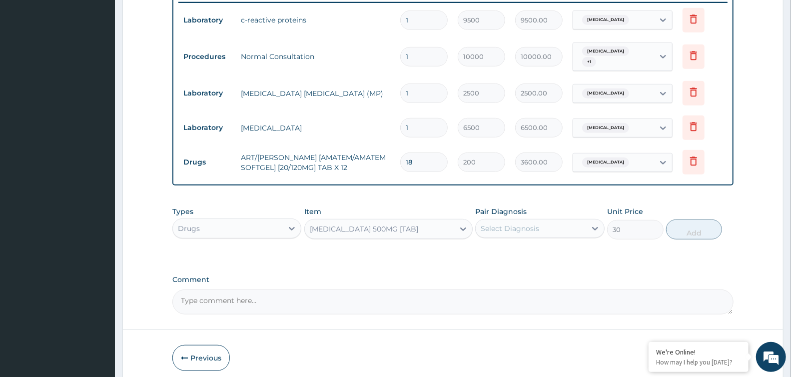
scroll to position [400, 0]
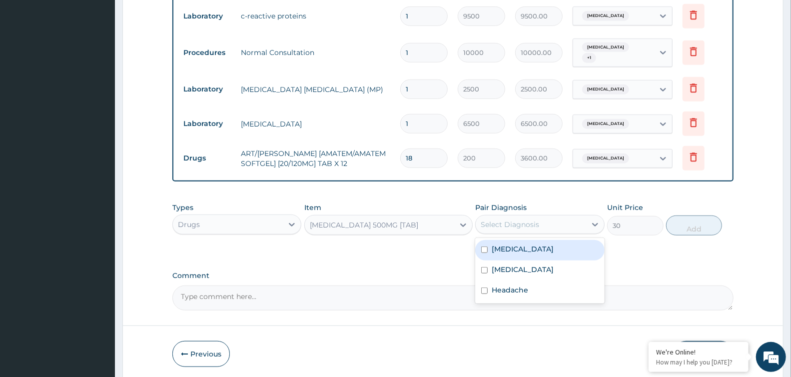
click at [496, 224] on div "Select Diagnosis" at bounding box center [510, 224] width 58 height 10
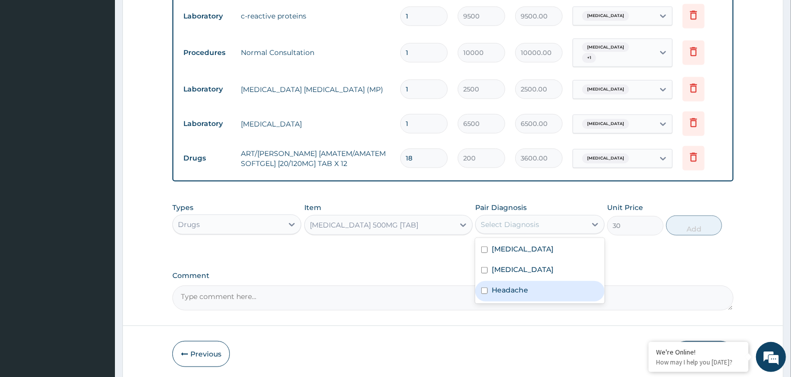
click at [507, 285] on label "Headache" at bounding box center [510, 290] width 36 height 10
checkbox input "true"
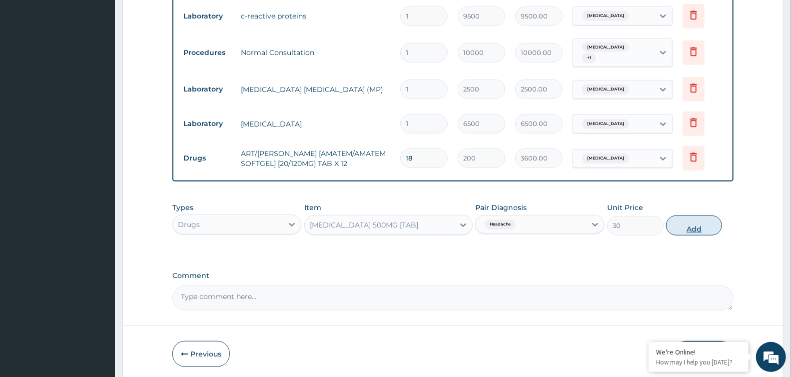
click at [681, 226] on button "Add" at bounding box center [694, 225] width 56 height 20
type input "0"
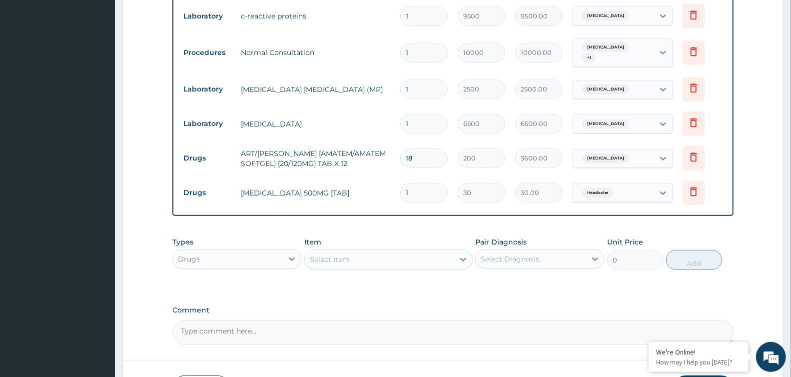
click at [427, 191] on input "1" at bounding box center [423, 192] width 47 height 19
type input "0.00"
type input "9"
type input "270.00"
type input "9"
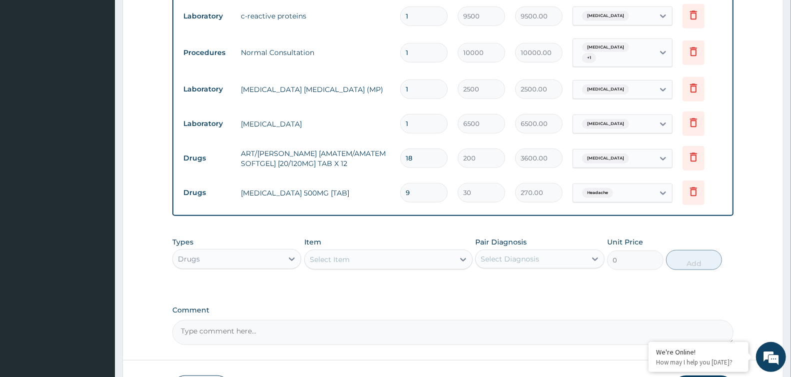
click at [347, 255] on div "Select Item" at bounding box center [330, 259] width 40 height 10
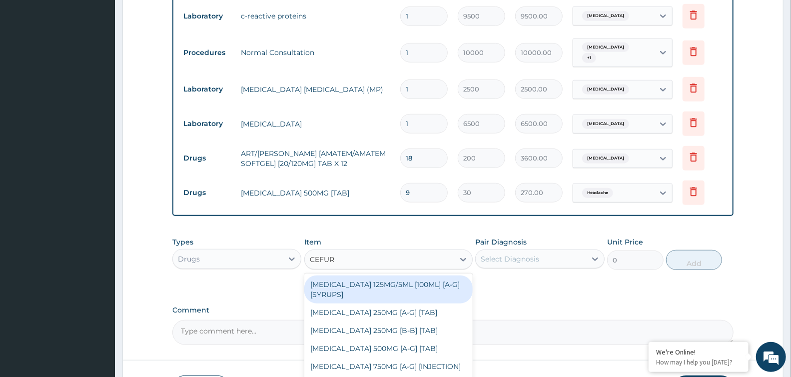
type input "CEFURO"
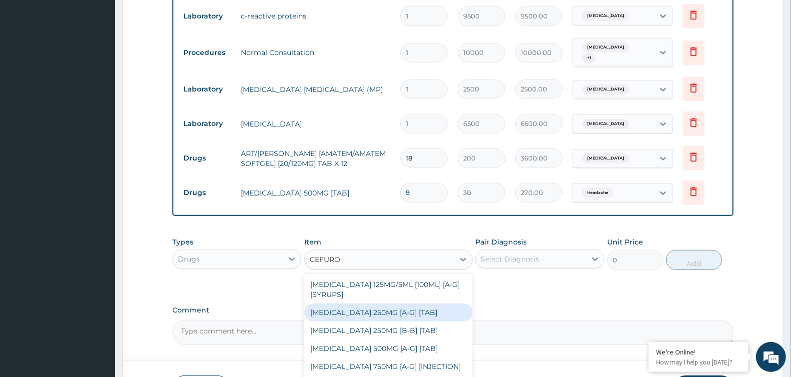
click at [387, 303] on div "[MEDICAL_DATA] 250MG [A-G] [TAB]" at bounding box center [388, 312] width 168 height 18
type input "300"
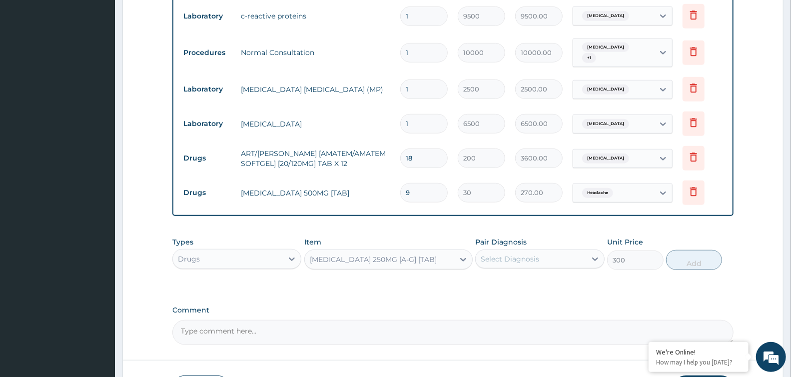
click at [541, 260] on div "Select Diagnosis" at bounding box center [531, 259] width 110 height 16
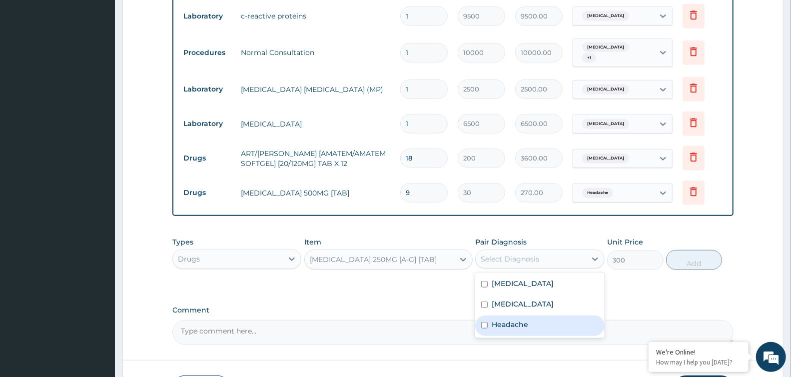
click at [526, 326] on div "Headache" at bounding box center [539, 325] width 129 height 20
checkbox input "true"
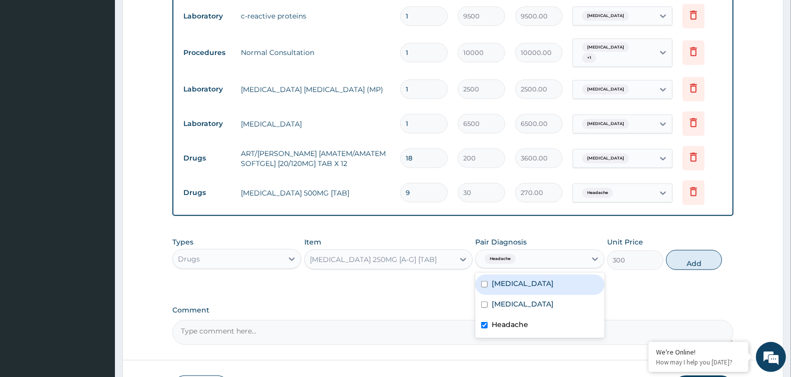
click at [523, 274] on div "Sepsis" at bounding box center [539, 284] width 129 height 20
checkbox input "true"
click at [515, 325] on label "Headache" at bounding box center [510, 324] width 36 height 10
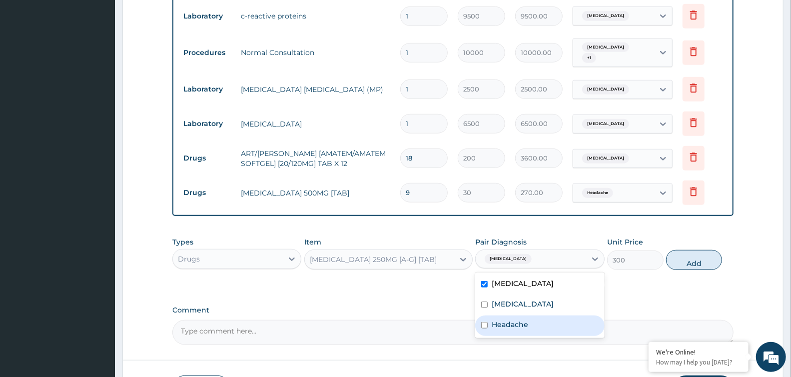
checkbox input "false"
drag, startPoint x: 700, startPoint y: 263, endPoint x: 545, endPoint y: 256, distance: 155.5
click at [684, 263] on button "Add" at bounding box center [694, 260] width 56 height 20
type input "0"
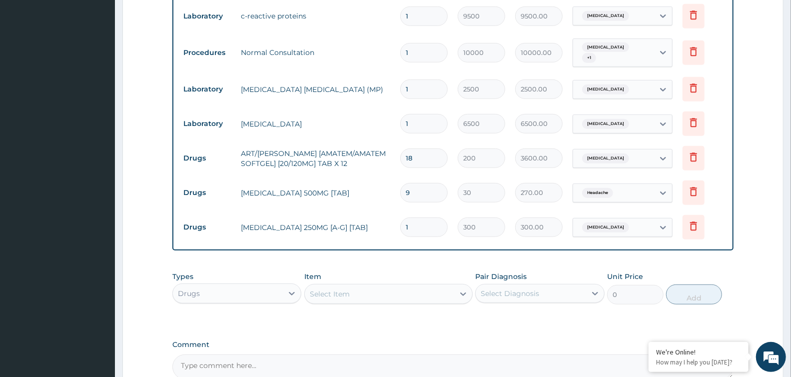
type input "10"
type input "3000.00"
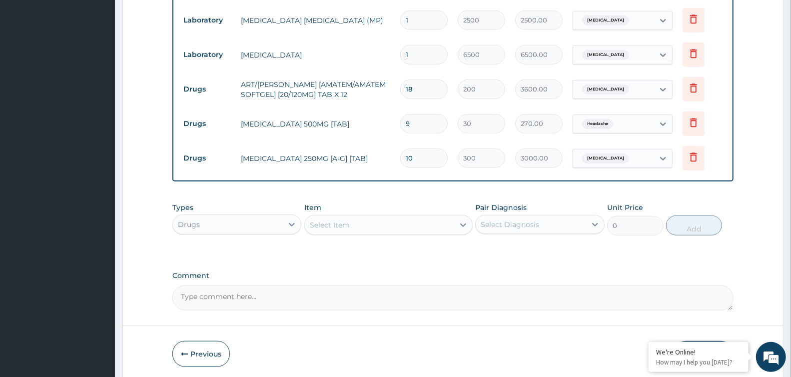
scroll to position [503, 0]
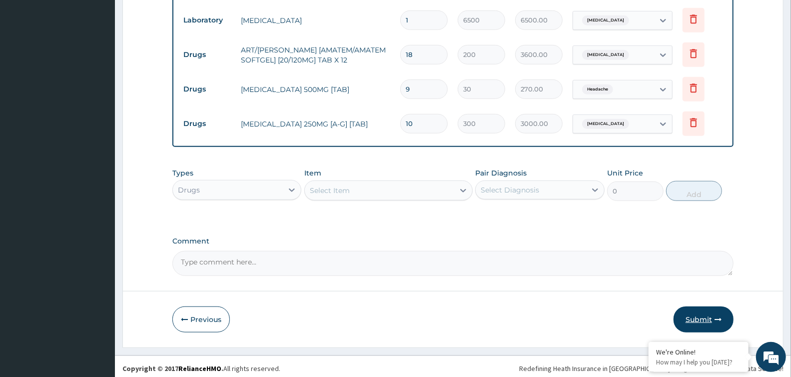
type input "10"
click at [703, 315] on button "Submit" at bounding box center [703, 319] width 60 height 26
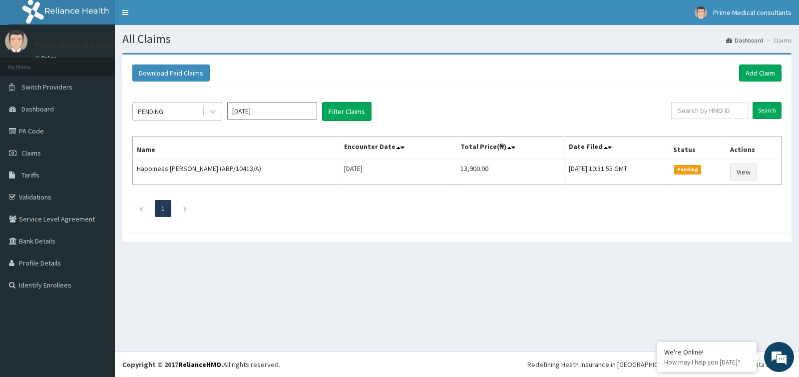
click at [173, 116] on div "PENDING" at bounding box center [167, 111] width 69 height 16
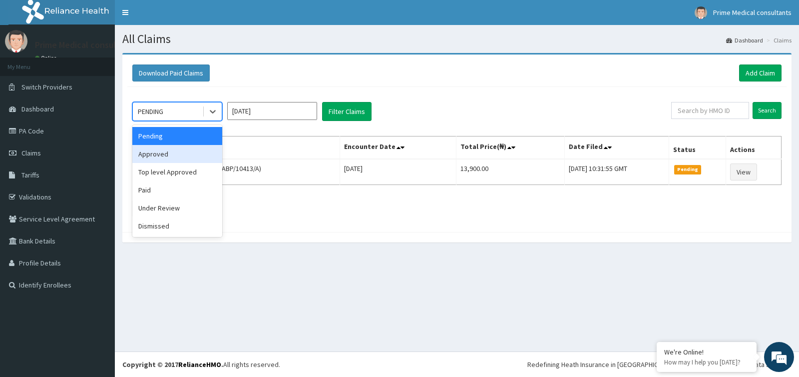
click at [170, 152] on div "Approved" at bounding box center [177, 154] width 90 height 18
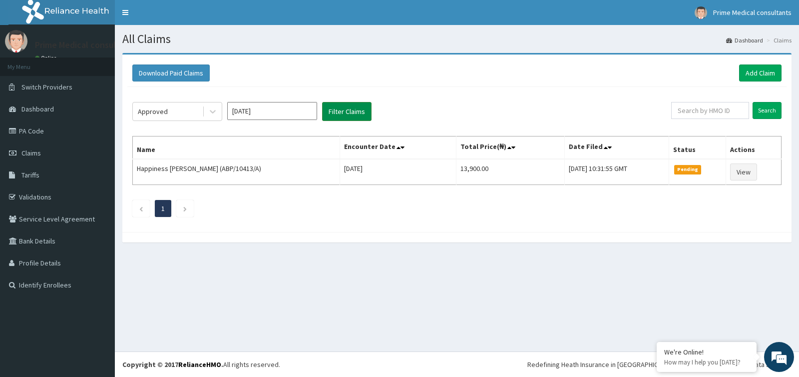
click at [358, 111] on button "Filter Claims" at bounding box center [346, 111] width 49 height 19
click at [173, 115] on div "Approved" at bounding box center [167, 111] width 69 height 16
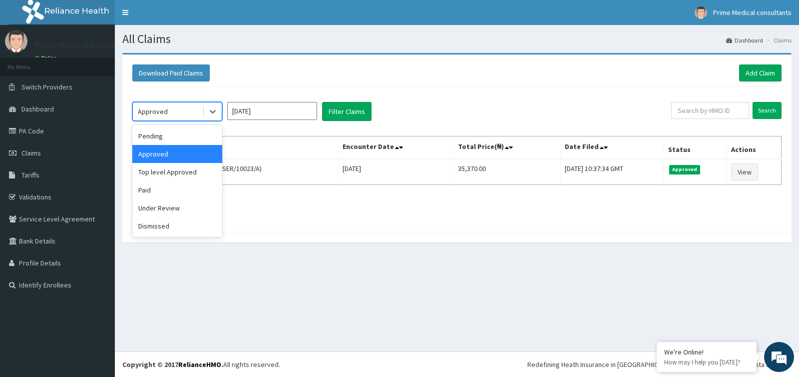
click at [165, 152] on div "Approved" at bounding box center [177, 154] width 90 height 18
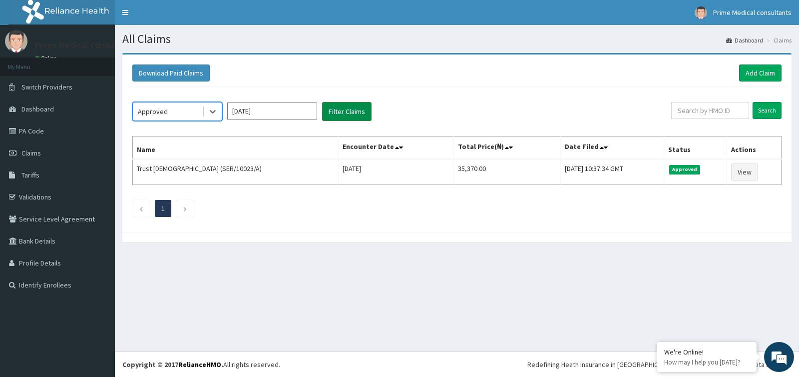
click at [347, 114] on button "Filter Claims" at bounding box center [346, 111] width 49 height 19
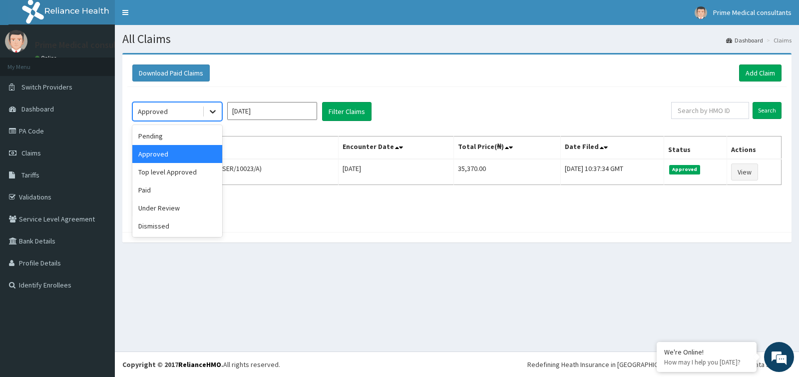
click at [219, 118] on div at bounding box center [213, 111] width 18 height 18
click at [171, 168] on div "Top level Approved" at bounding box center [177, 172] width 90 height 18
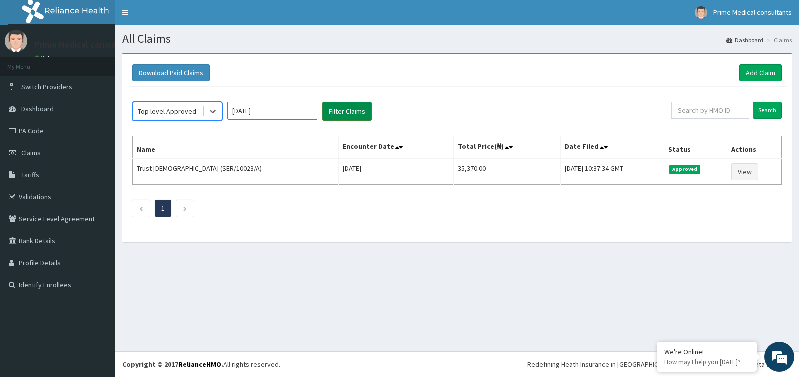
click at [338, 102] on button "Filter Claims" at bounding box center [346, 111] width 49 height 19
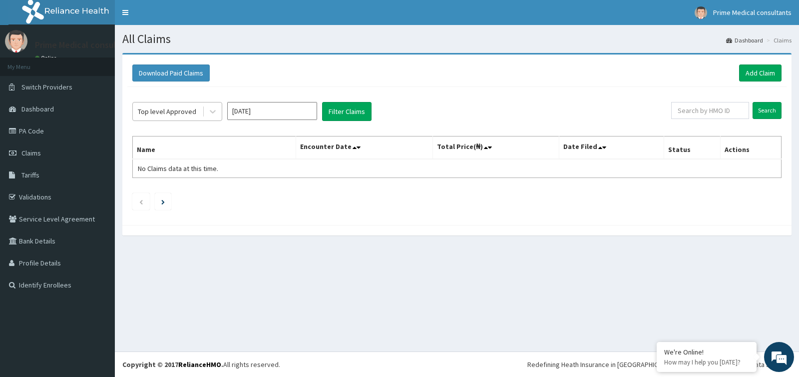
click at [172, 118] on div "Top level Approved" at bounding box center [167, 111] width 69 height 16
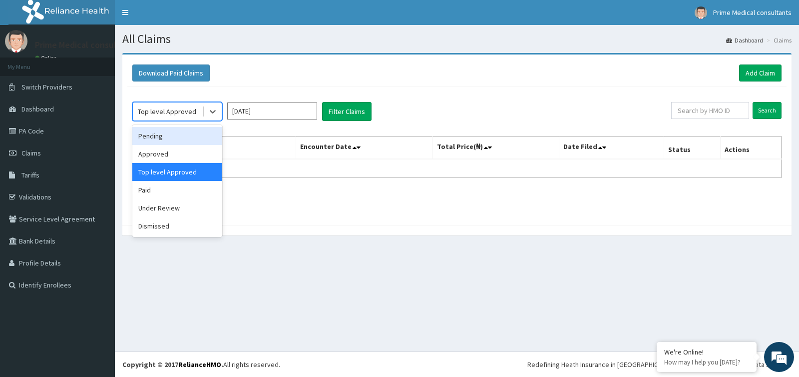
click at [170, 137] on div "Pending" at bounding box center [177, 136] width 90 height 18
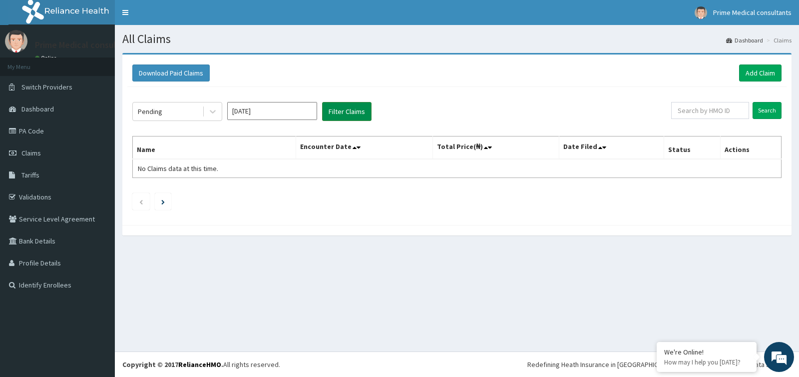
click at [353, 106] on button "Filter Claims" at bounding box center [346, 111] width 49 height 19
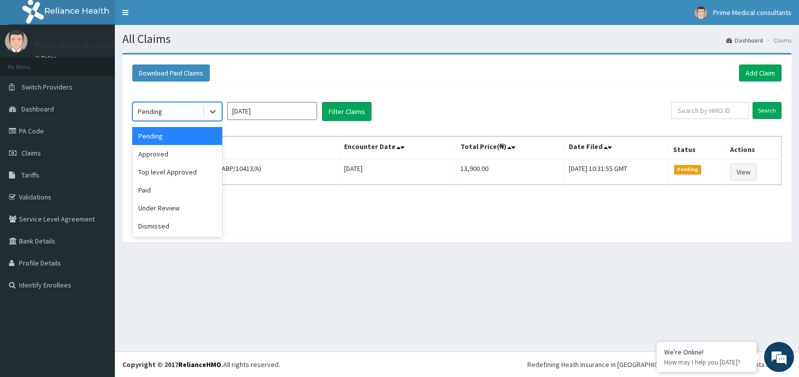
click at [174, 117] on div "Pending" at bounding box center [167, 111] width 69 height 16
click at [156, 156] on div "Approved" at bounding box center [177, 154] width 90 height 18
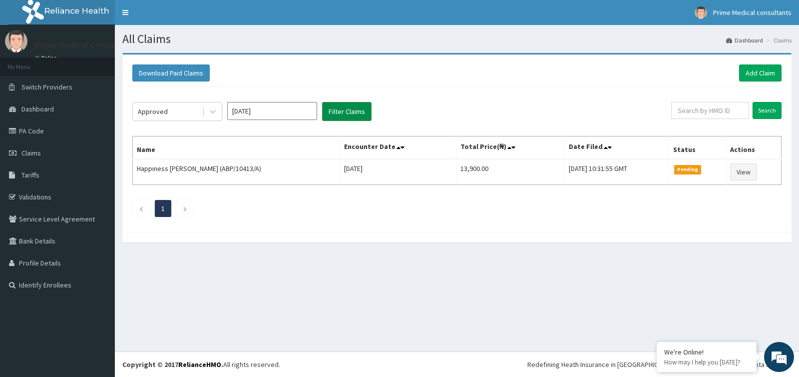
click at [332, 111] on button "Filter Claims" at bounding box center [346, 111] width 49 height 19
click at [31, 152] on span "Claims" at bounding box center [30, 152] width 19 height 9
click at [760, 82] on div "Download Paid Claims Add Claim" at bounding box center [456, 72] width 659 height 27
click at [756, 72] on link "Add Claim" at bounding box center [760, 72] width 42 height 17
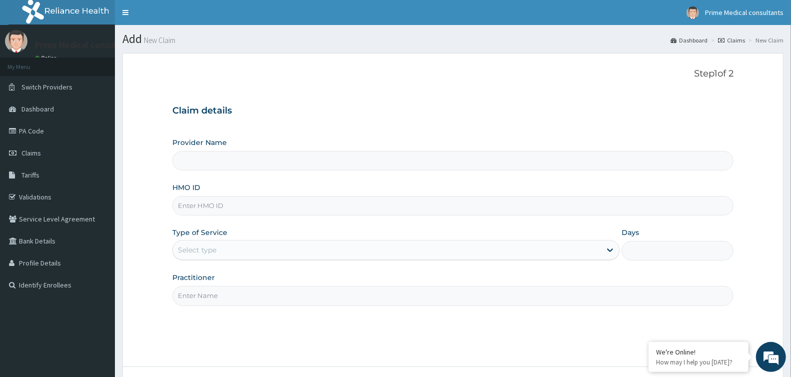
click at [197, 202] on input "HMO ID" at bounding box center [452, 205] width 561 height 19
type input "Prime Medical Consultants"
paste input "YBA/10003/A"
type input "YBA/10003/A"
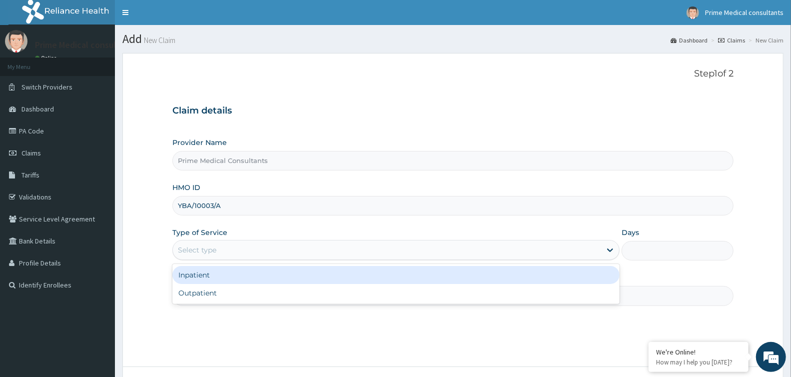
click at [191, 246] on div "Select type" at bounding box center [197, 250] width 38 height 10
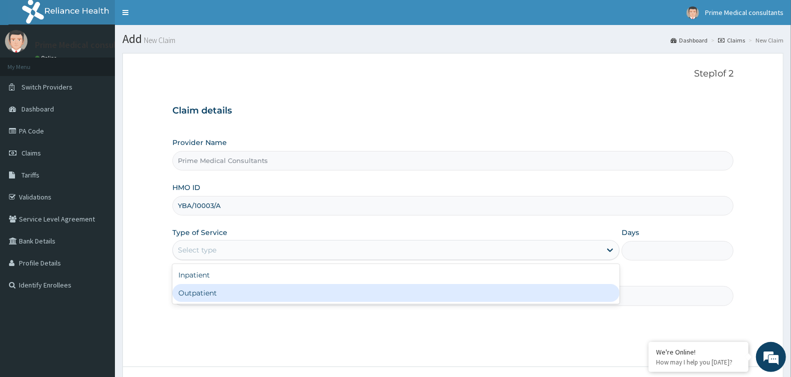
click at [195, 297] on div "Outpatient" at bounding box center [395, 293] width 447 height 18
type input "1"
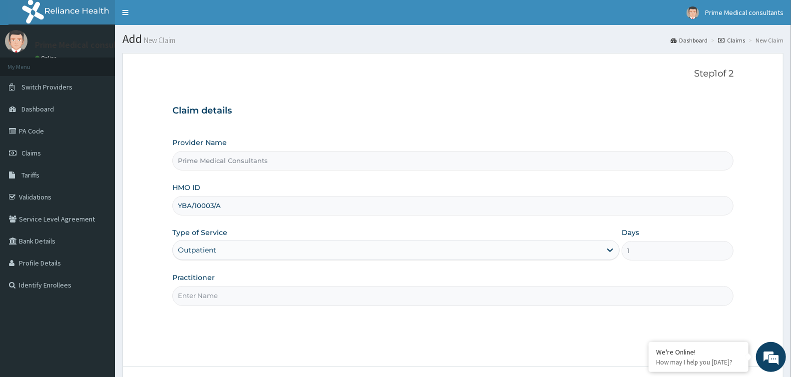
click at [208, 294] on input "Practitioner" at bounding box center [452, 295] width 561 height 19
type input "DR [PERSON_NAME]"
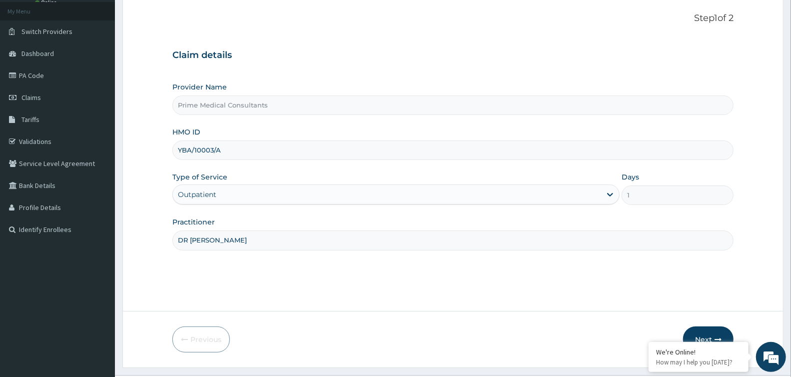
click at [717, 333] on button "Next" at bounding box center [708, 339] width 50 height 26
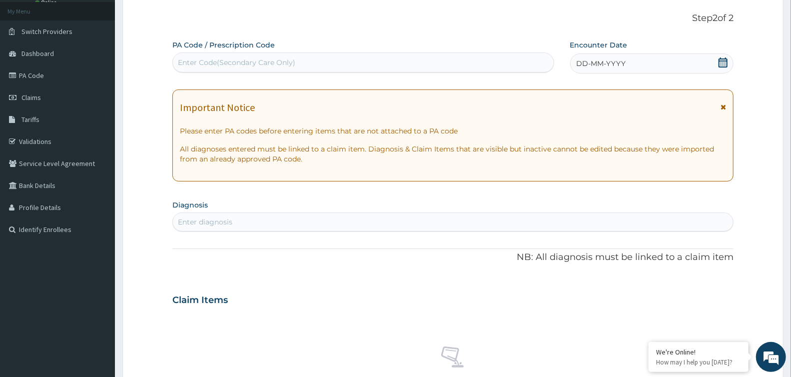
click at [220, 66] on div "Enter Code(Secondary Care Only)" at bounding box center [236, 62] width 117 height 10
paste input "PA/0B88BA"
type input "PA/0B88BA"
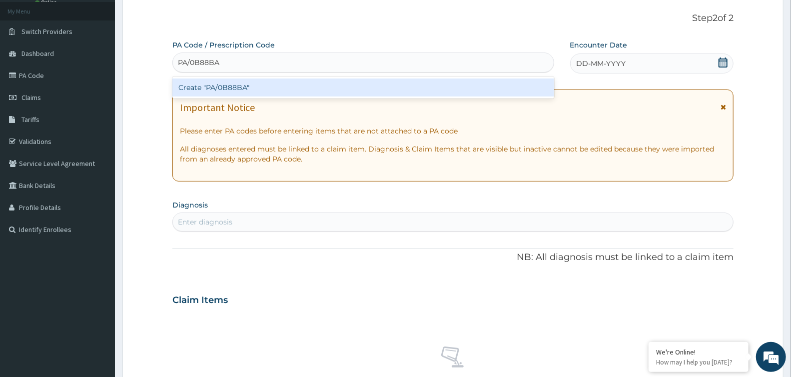
click at [225, 87] on div "Create "PA/0B88BA"" at bounding box center [363, 87] width 382 height 18
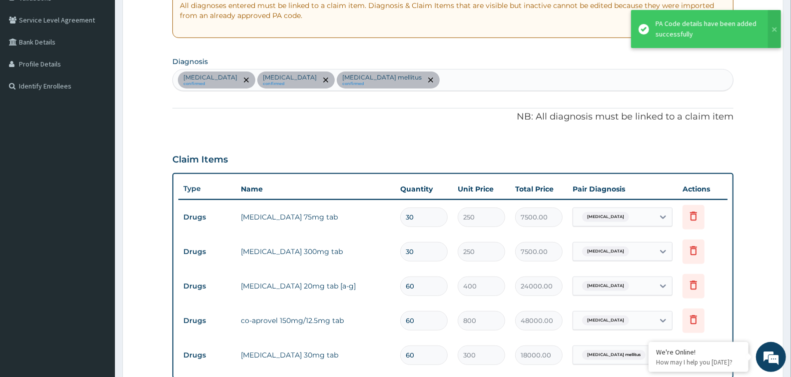
scroll to position [310, 0]
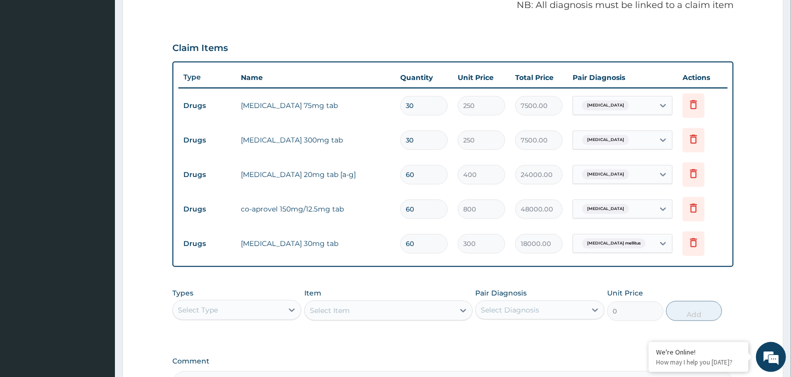
click at [420, 208] on input "60" at bounding box center [423, 208] width 47 height 19
type input "6"
type input "4800.00"
type input "0.00"
type input "1"
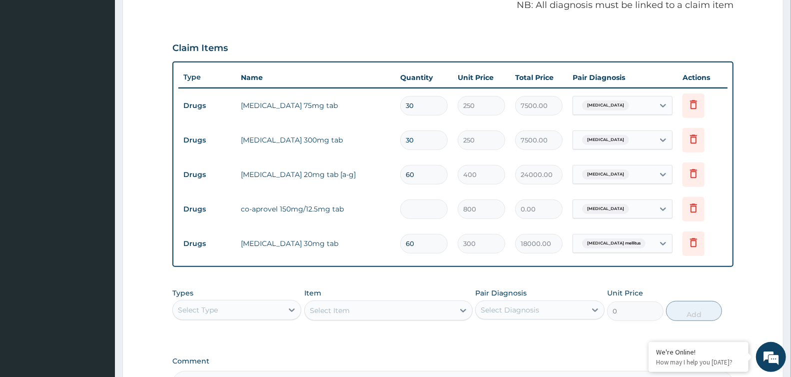
type input "800.00"
type input "14"
type input "11200.00"
type input "14"
click at [416, 103] on input "30" at bounding box center [423, 105] width 47 height 19
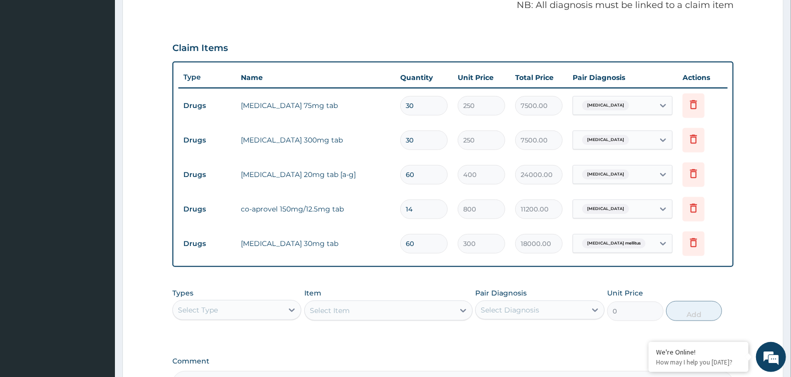
type input "3"
type input "750.00"
type input "0.00"
type input "1"
type input "250.00"
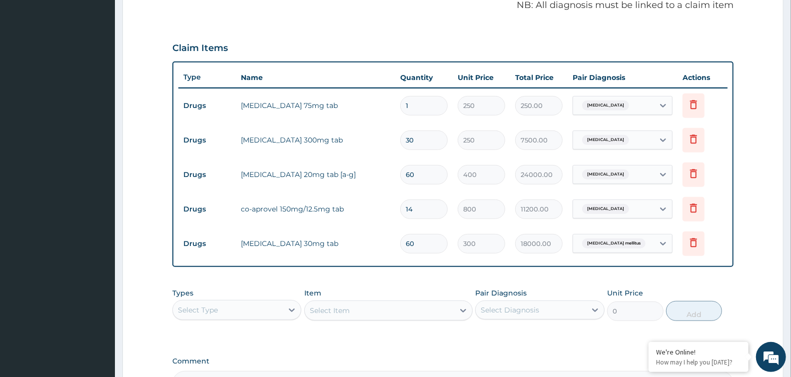
type input "15"
type input "3750.00"
type input "15"
click at [433, 141] on input "30" at bounding box center [423, 139] width 47 height 19
type input "3"
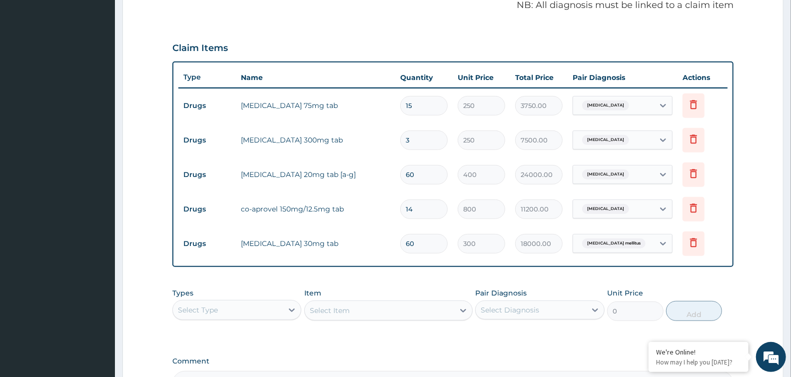
type input "750.00"
type input "0.00"
type input "1"
type input "250.00"
type input "15"
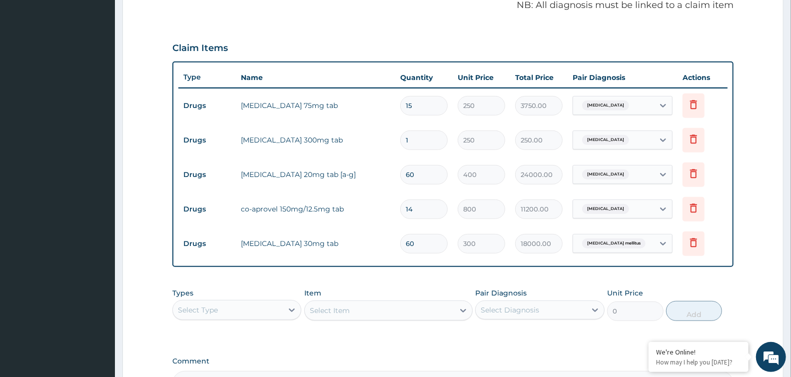
type input "3750.00"
type input "15"
click at [420, 170] on input "60" at bounding box center [423, 174] width 47 height 19
type input "6"
type input "2400.00"
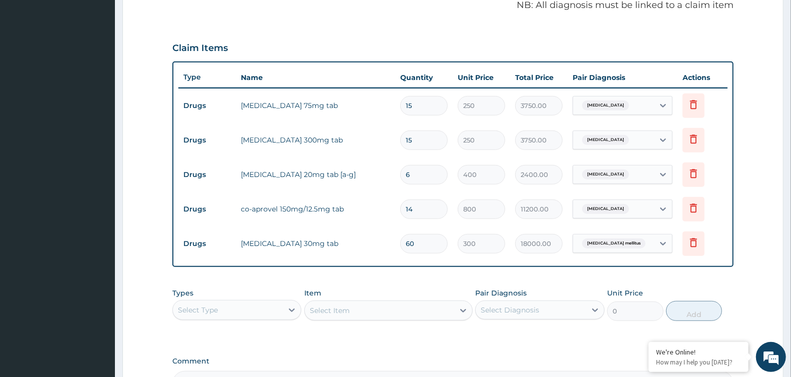
type input "0.00"
type input "3"
type input "1200.00"
type input "30"
type input "12000.00"
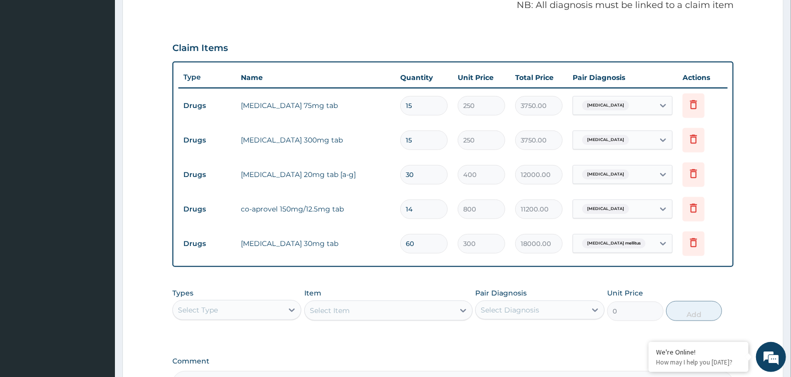
type input "30"
click at [695, 250] on icon at bounding box center [693, 243] width 22 height 24
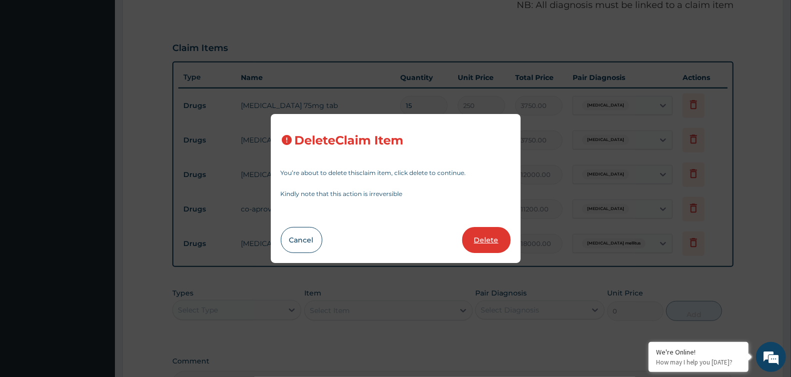
click at [503, 239] on button "Delete" at bounding box center [486, 240] width 48 height 26
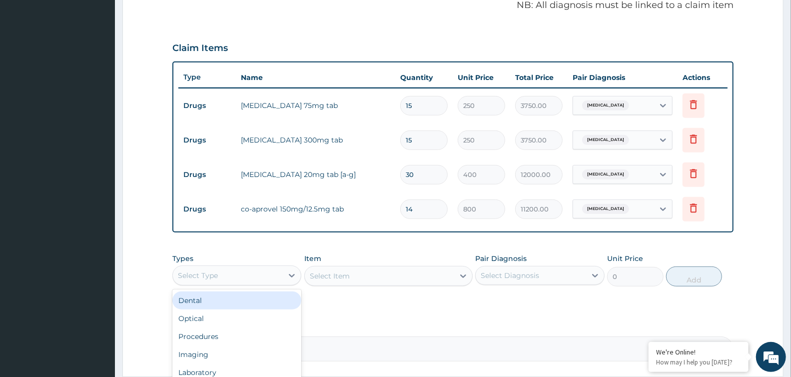
click at [267, 271] on div "Select Type" at bounding box center [228, 275] width 110 height 16
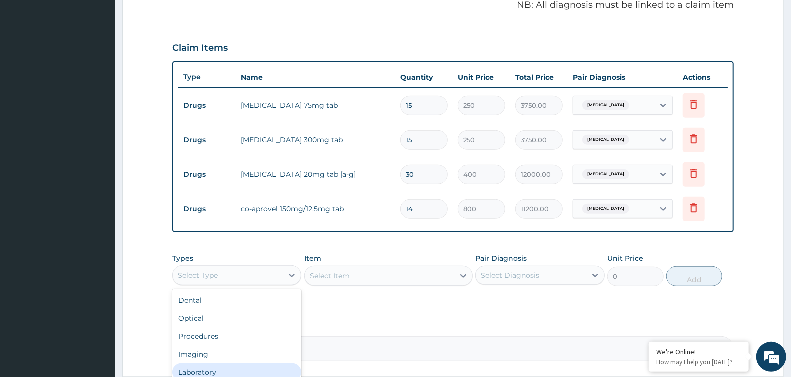
scroll to position [33, 0]
click at [634, 24] on div "PA Code / Prescription Code PA/0B88BA Encounter Date [DATE] Important Notice Pl…" at bounding box center [452, 73] width 561 height 576
click at [271, 275] on div "Select Type" at bounding box center [228, 275] width 110 height 16
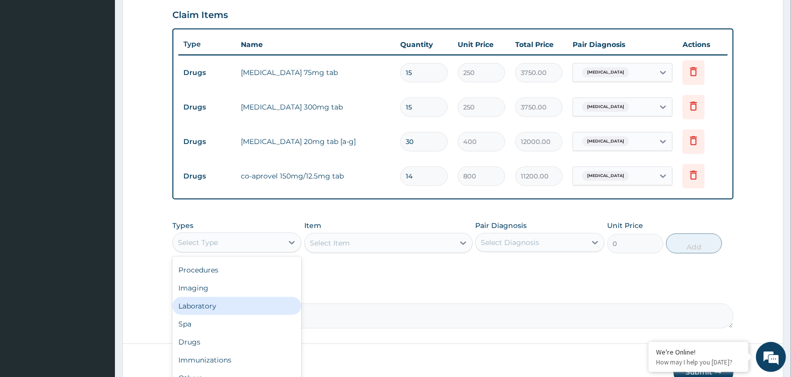
scroll to position [400, 0]
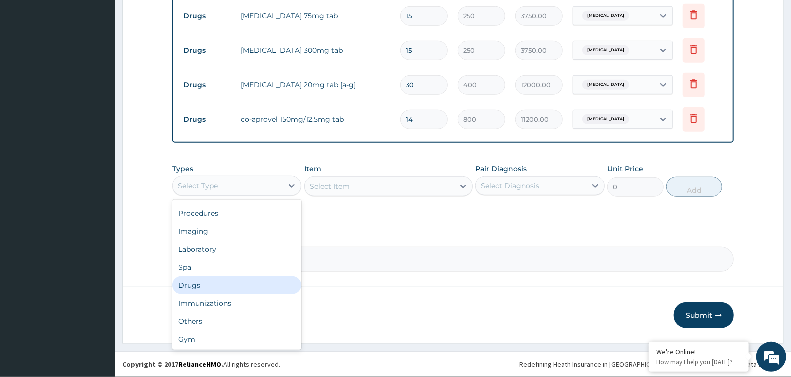
click at [225, 276] on div "Drugs" at bounding box center [236, 285] width 129 height 18
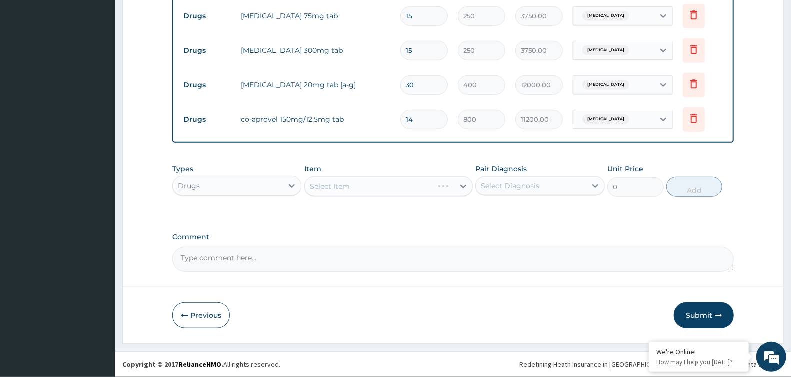
click at [352, 180] on div "Select Item" at bounding box center [388, 186] width 168 height 20
click at [335, 180] on div "Select Item" at bounding box center [379, 186] width 149 height 16
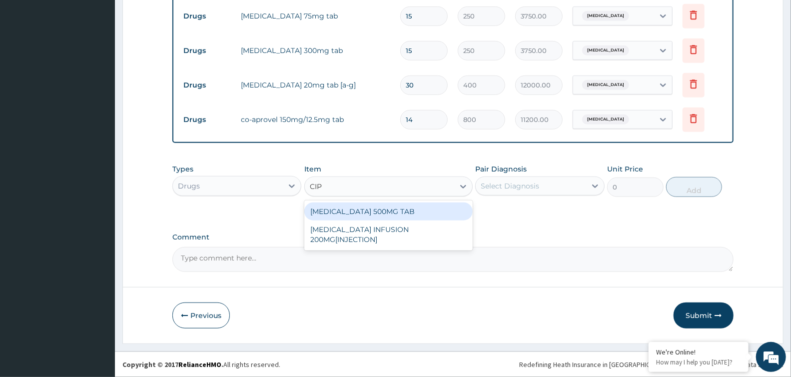
type input "CIPR"
click at [358, 212] on div "[MEDICAL_DATA] 500MG TAB" at bounding box center [388, 211] width 168 height 18
type input "300"
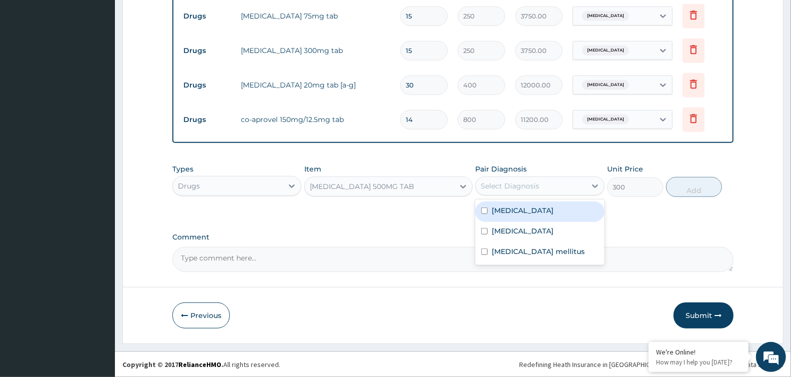
click at [518, 185] on div "Select Diagnosis" at bounding box center [510, 186] width 58 height 10
click at [523, 216] on div "[MEDICAL_DATA]" at bounding box center [539, 211] width 129 height 20
checkbox input "true"
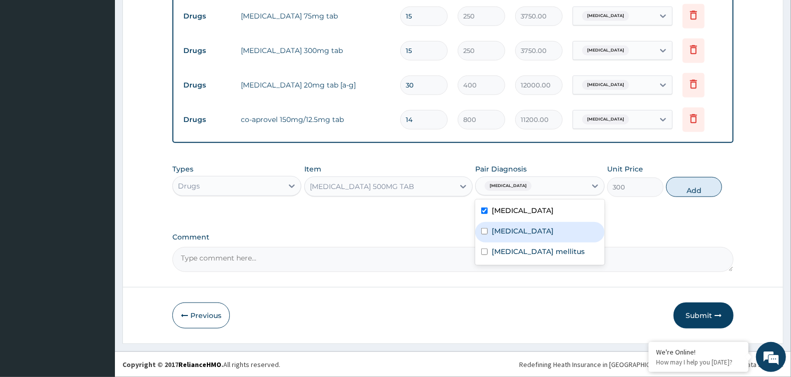
click at [521, 226] on label "[MEDICAL_DATA]" at bounding box center [523, 231] width 62 height 10
checkbox input "true"
click at [521, 253] on label "[MEDICAL_DATA] mellitus" at bounding box center [538, 251] width 93 height 10
checkbox input "true"
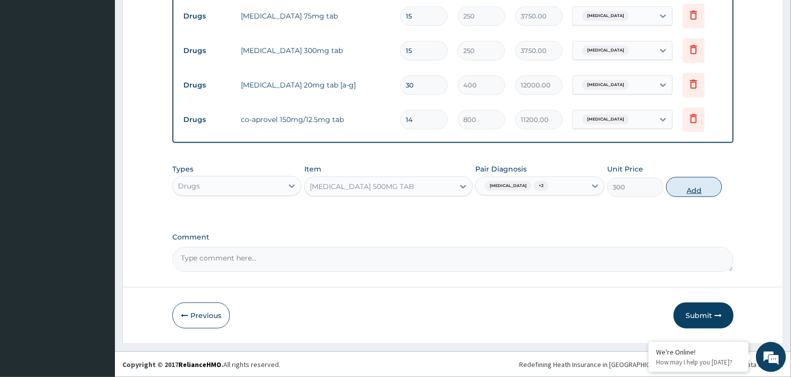
click at [698, 185] on button "Add" at bounding box center [694, 187] width 56 height 20
type input "0"
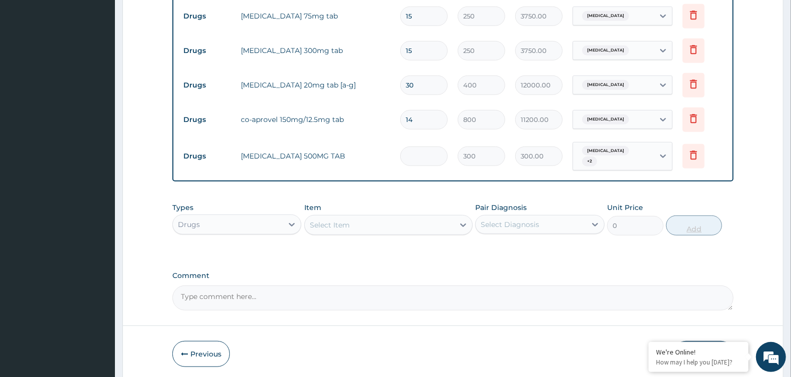
type input "0.00"
type input "6"
type input "1800.00"
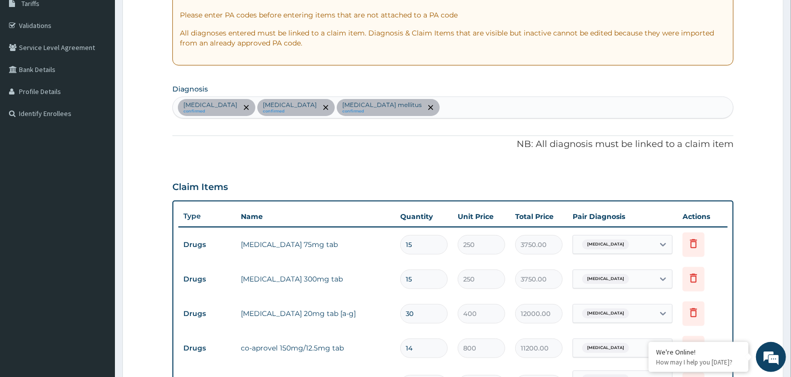
scroll to position [66, 0]
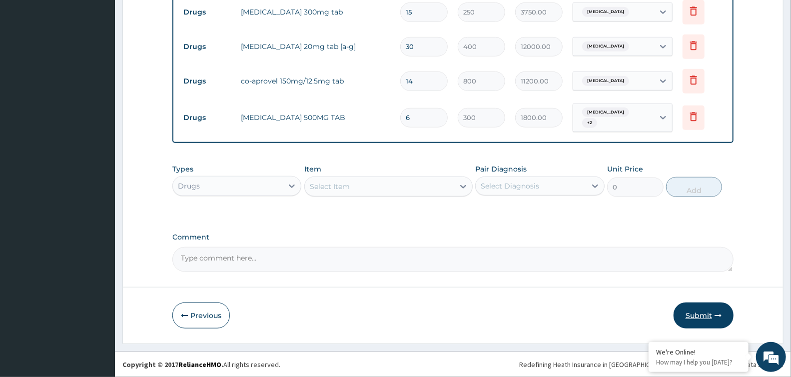
type input "6"
click at [687, 311] on button "Submit" at bounding box center [703, 315] width 60 height 26
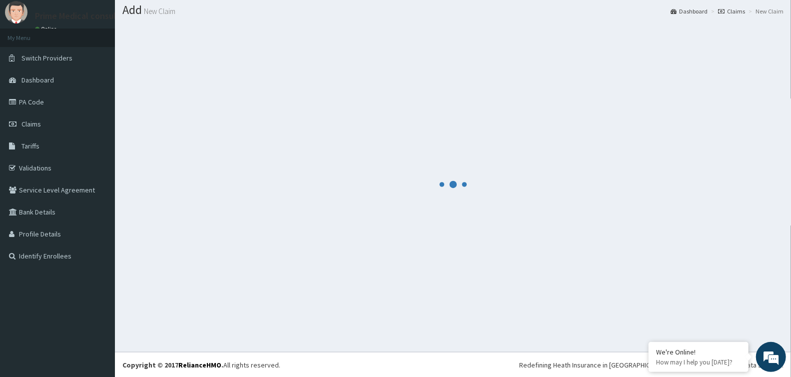
scroll to position [438, 0]
